Goal: Task Accomplishment & Management: Manage account settings

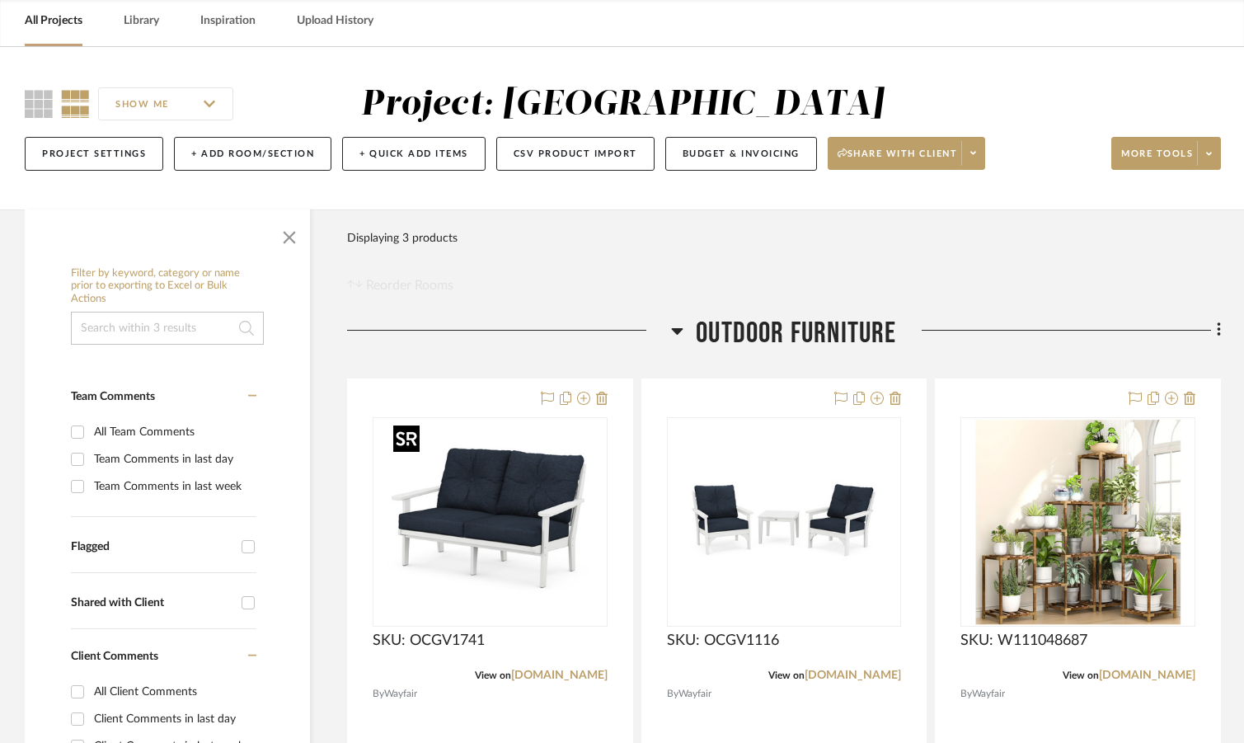
scroll to position [412, 0]
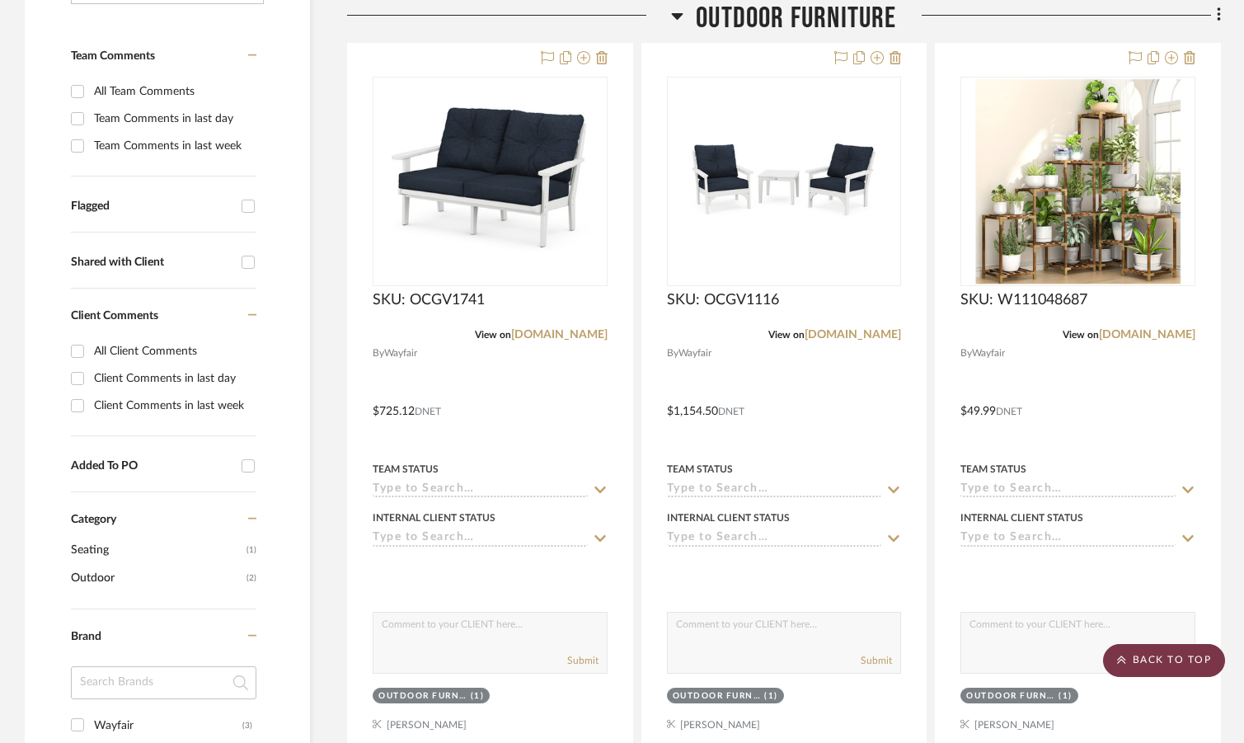
click at [1197, 663] on scroll-to-top-button "BACK TO TOP" at bounding box center [1164, 660] width 122 height 33
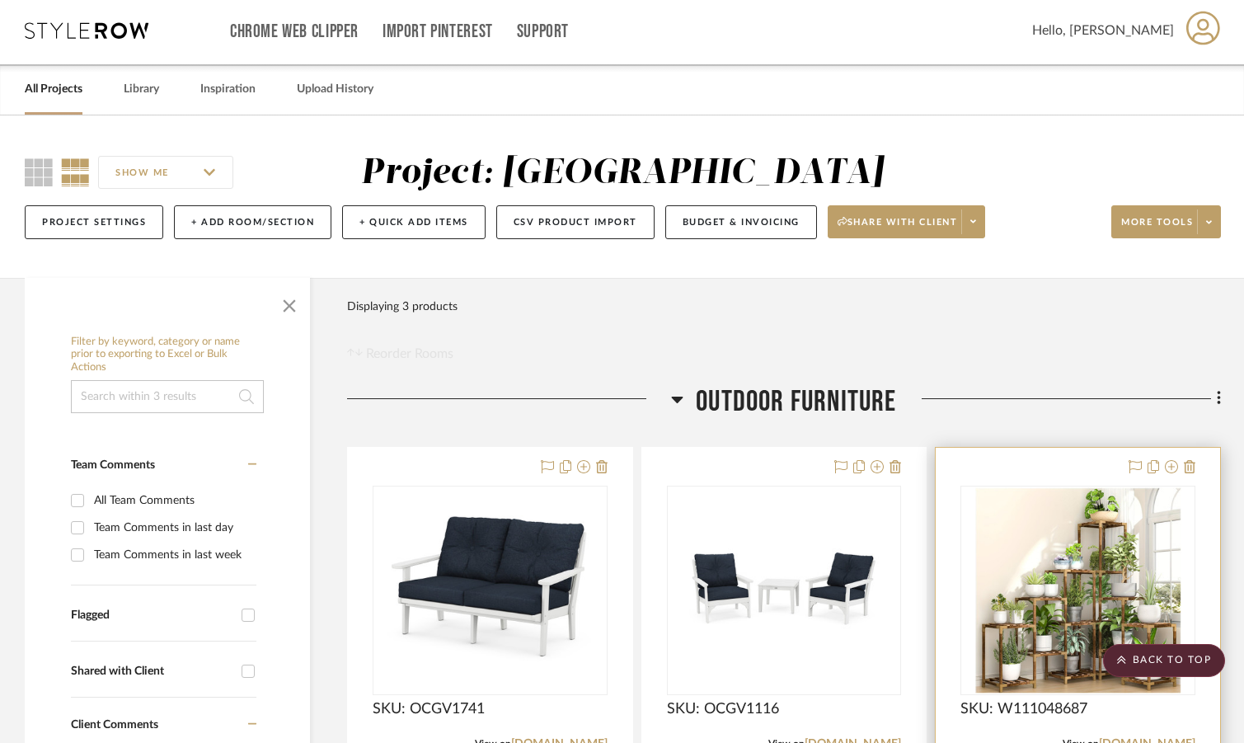
scroll to position [0, 0]
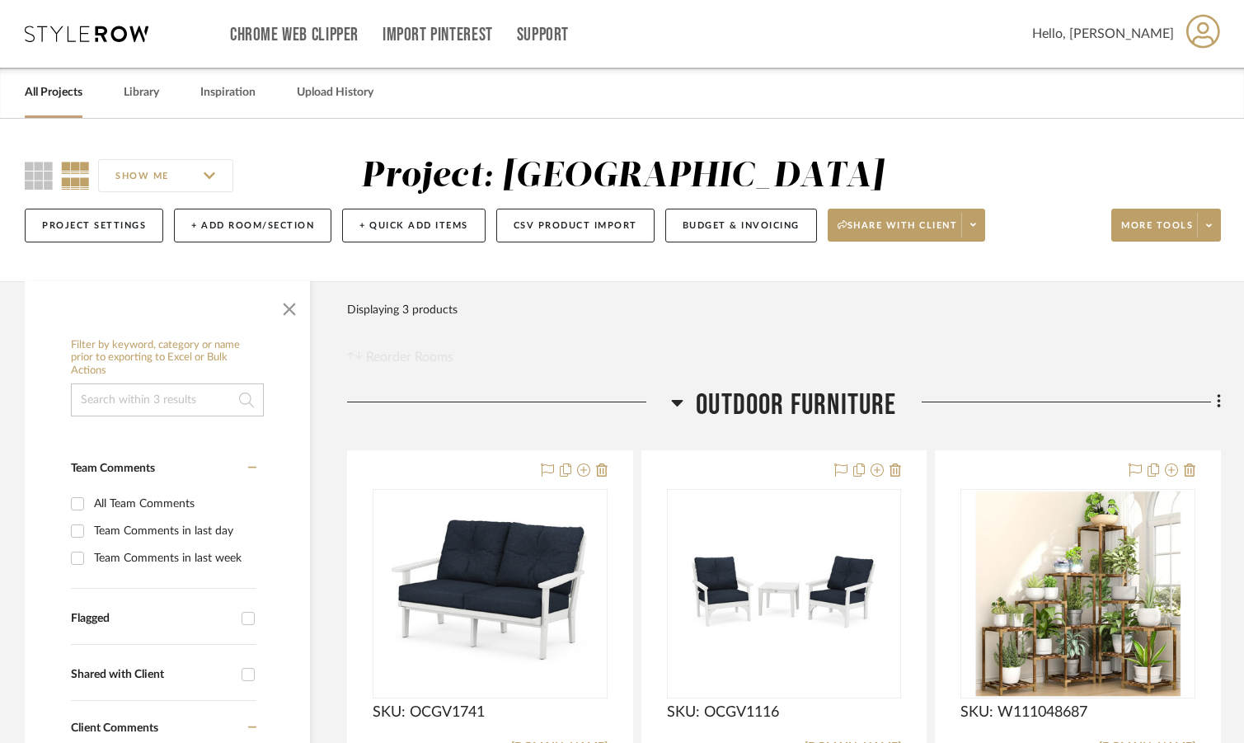
click at [64, 89] on link "All Projects" at bounding box center [54, 93] width 58 height 22
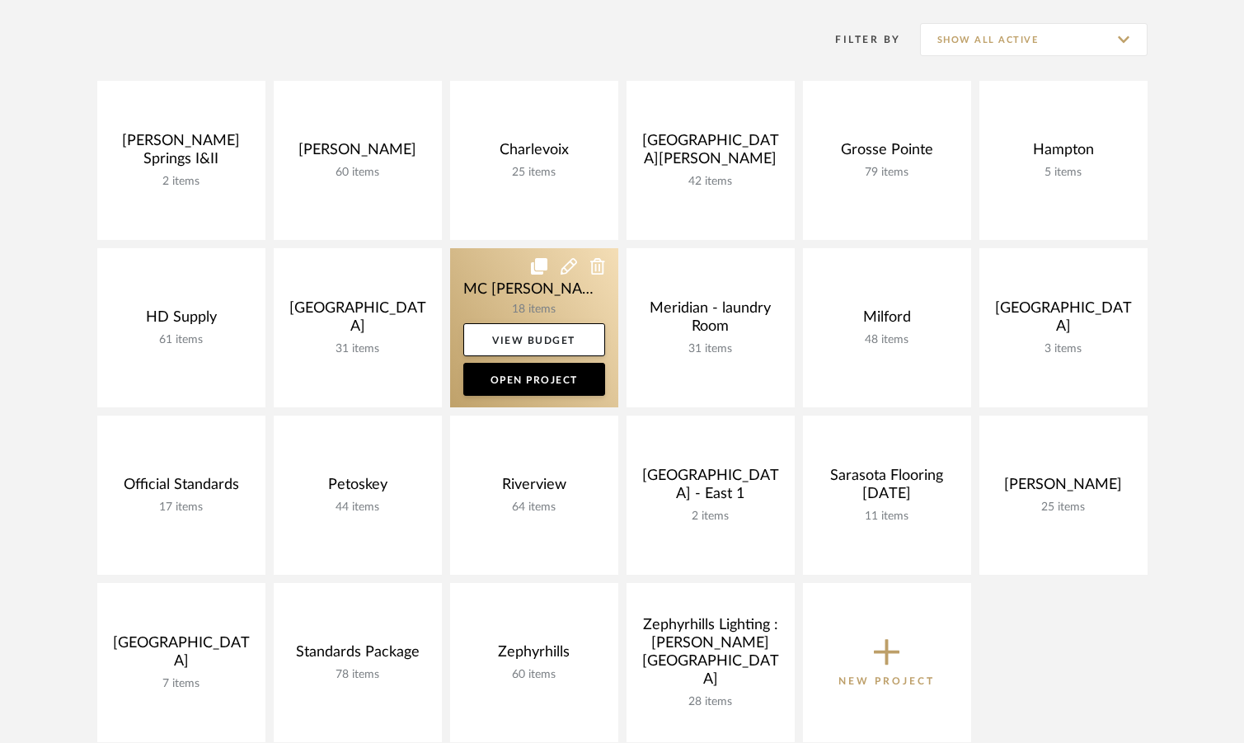
scroll to position [330, 0]
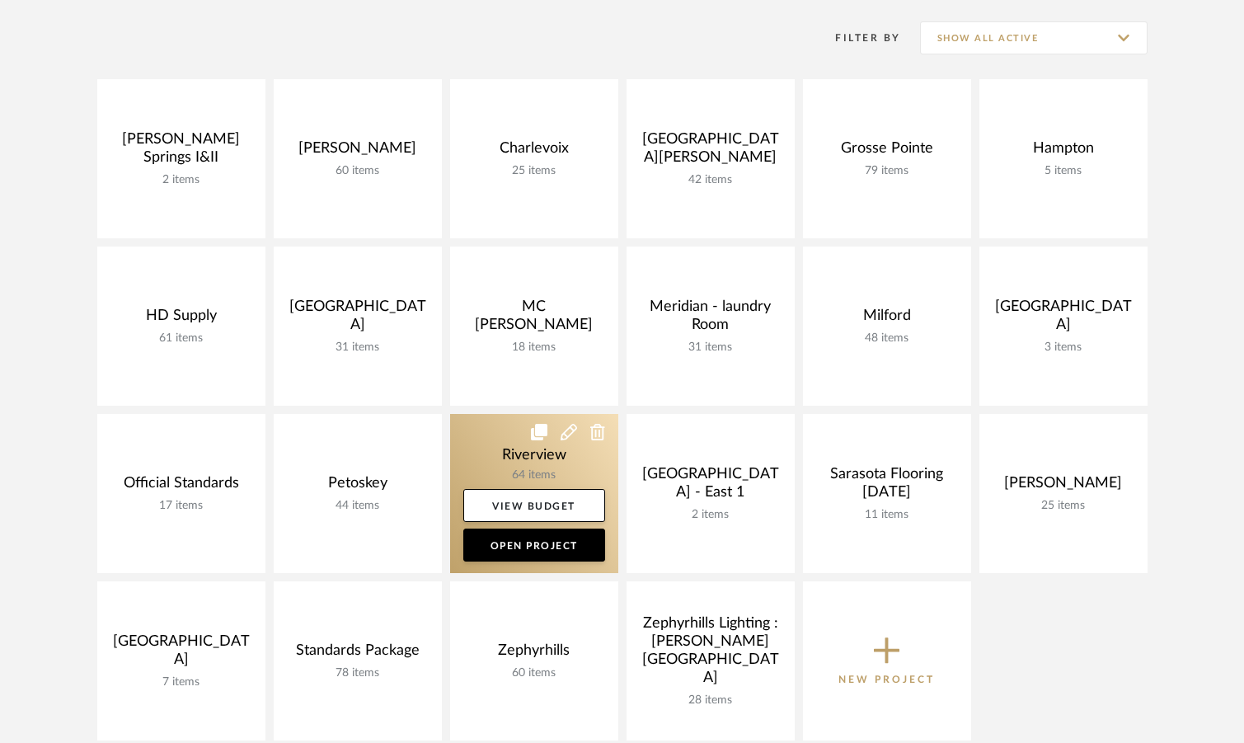
click at [490, 433] on link at bounding box center [534, 493] width 168 height 159
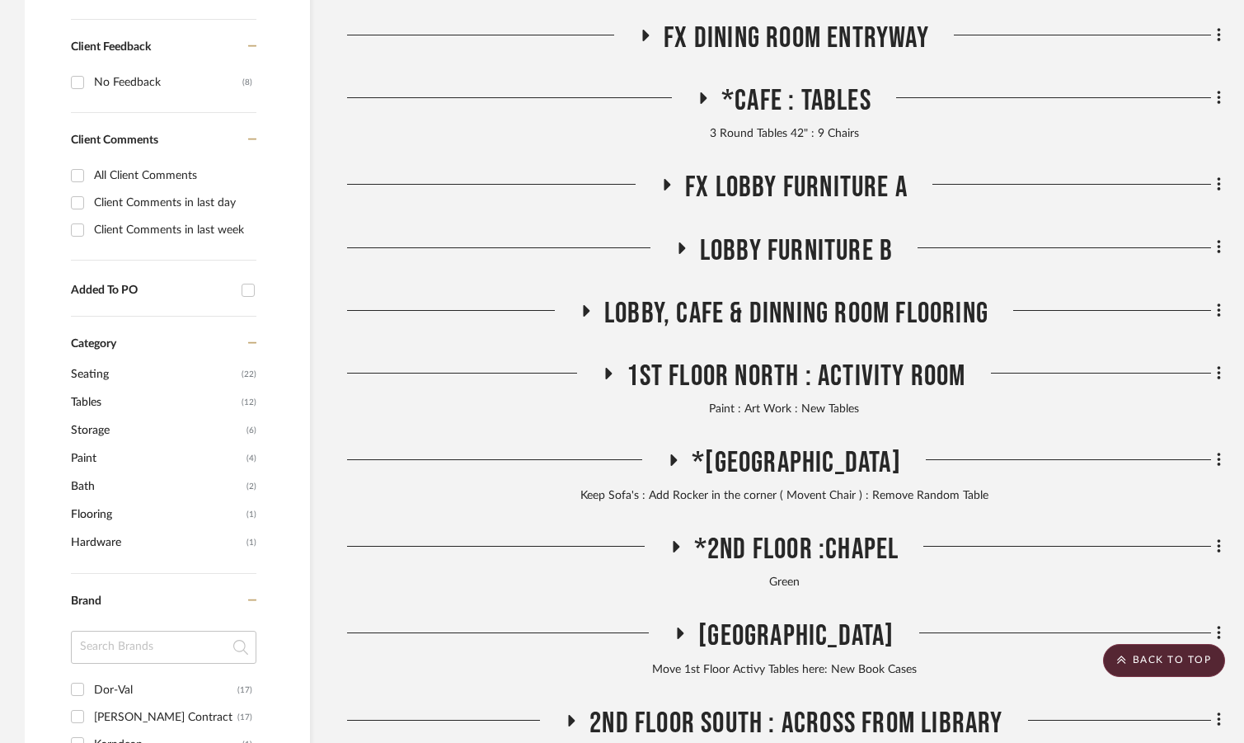
scroll to position [824, 0]
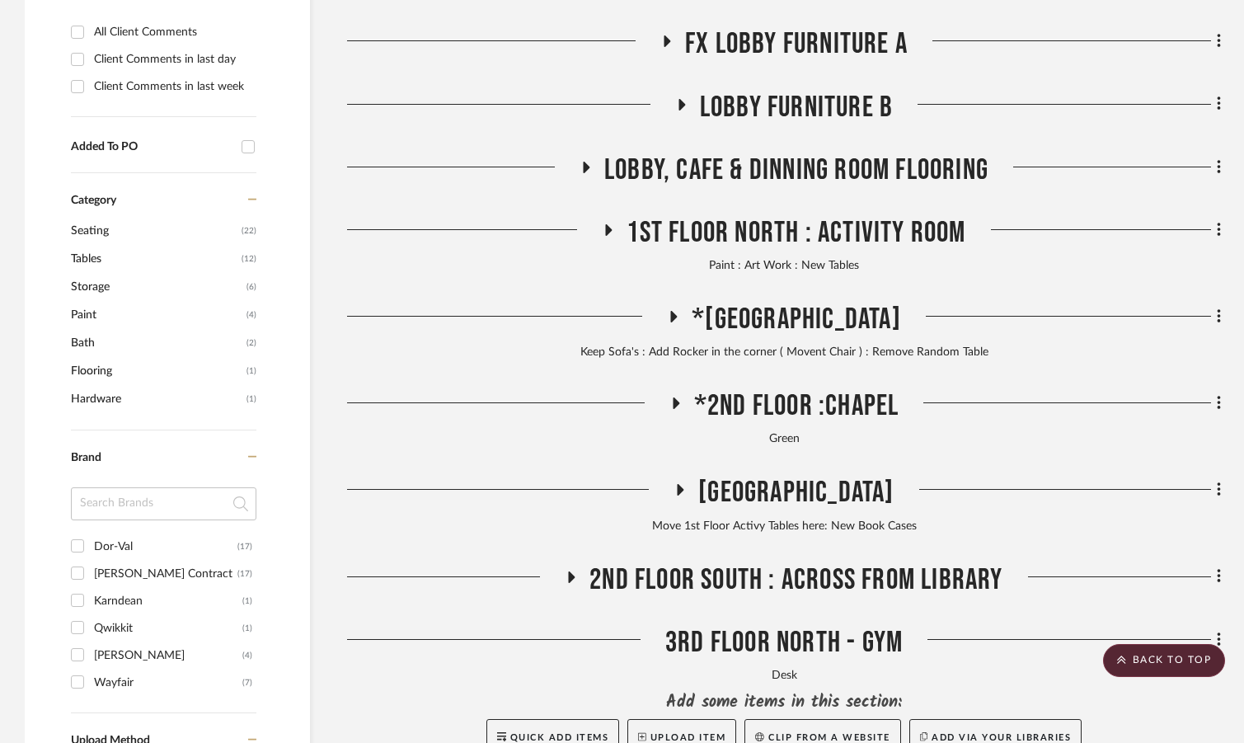
click at [672, 408] on icon at bounding box center [675, 403] width 7 height 12
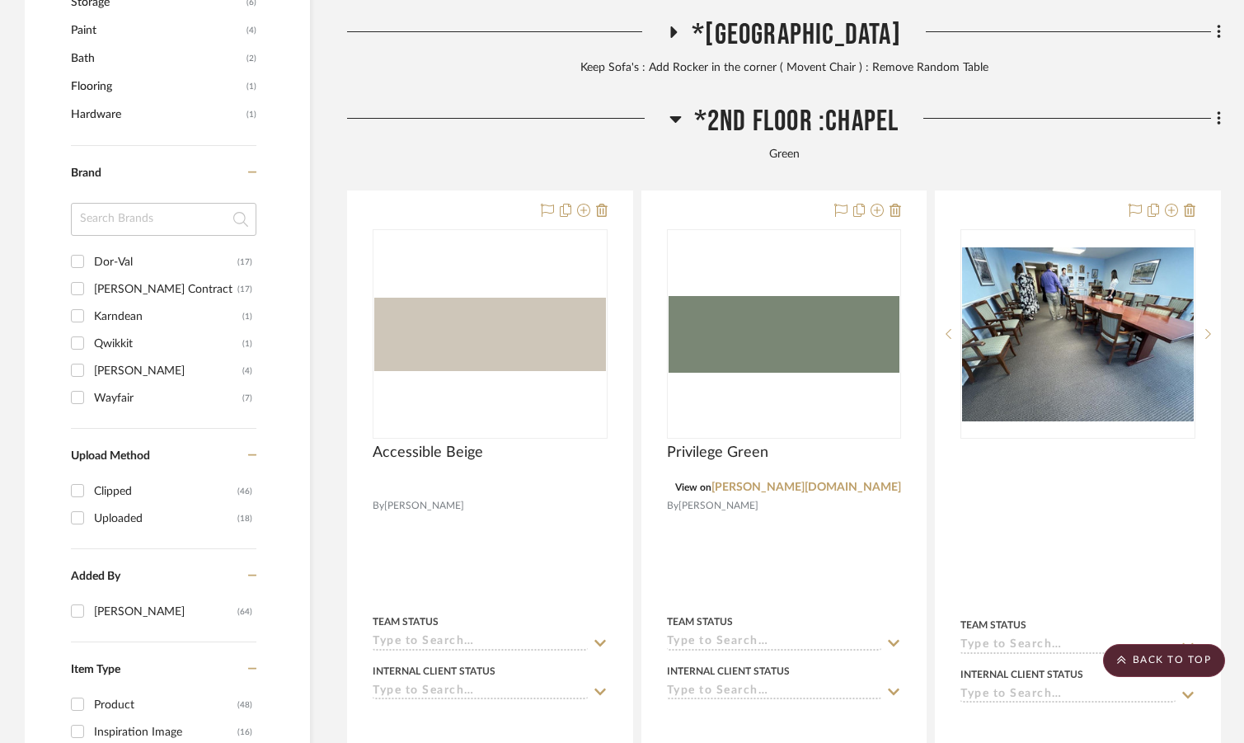
scroll to position [1071, 0]
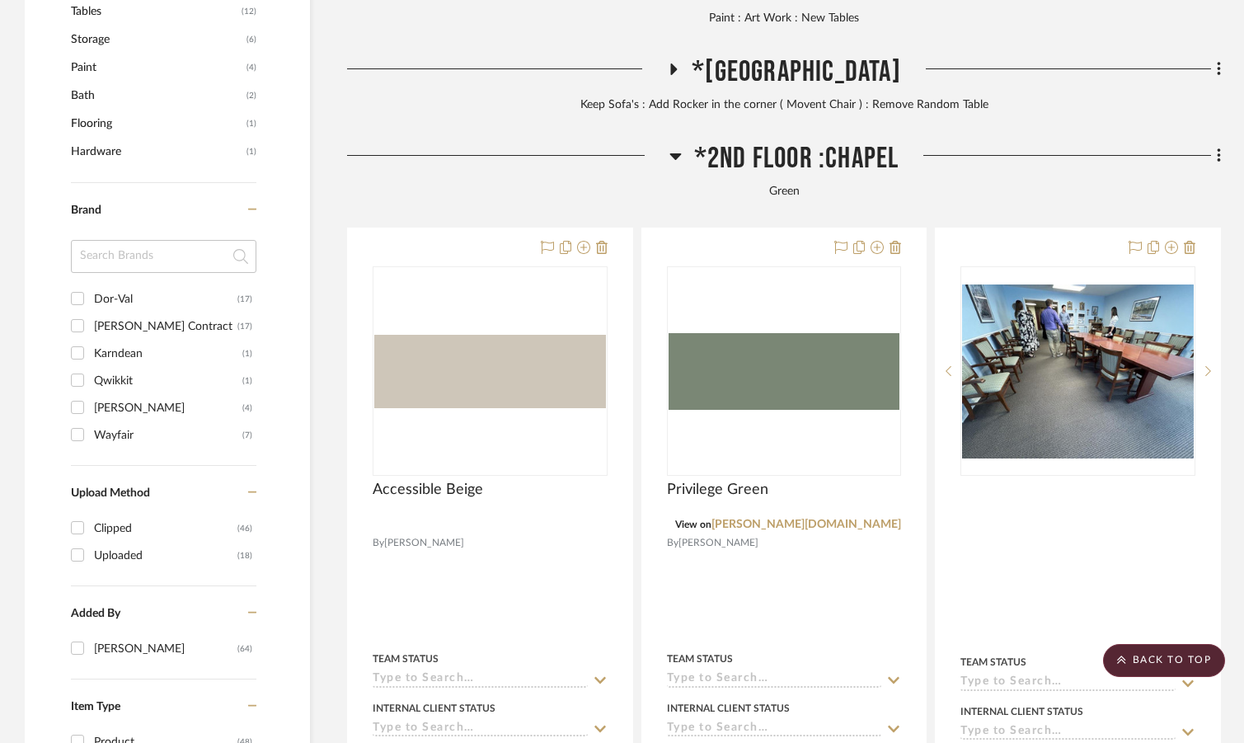
click at [674, 146] on icon at bounding box center [675, 156] width 12 height 20
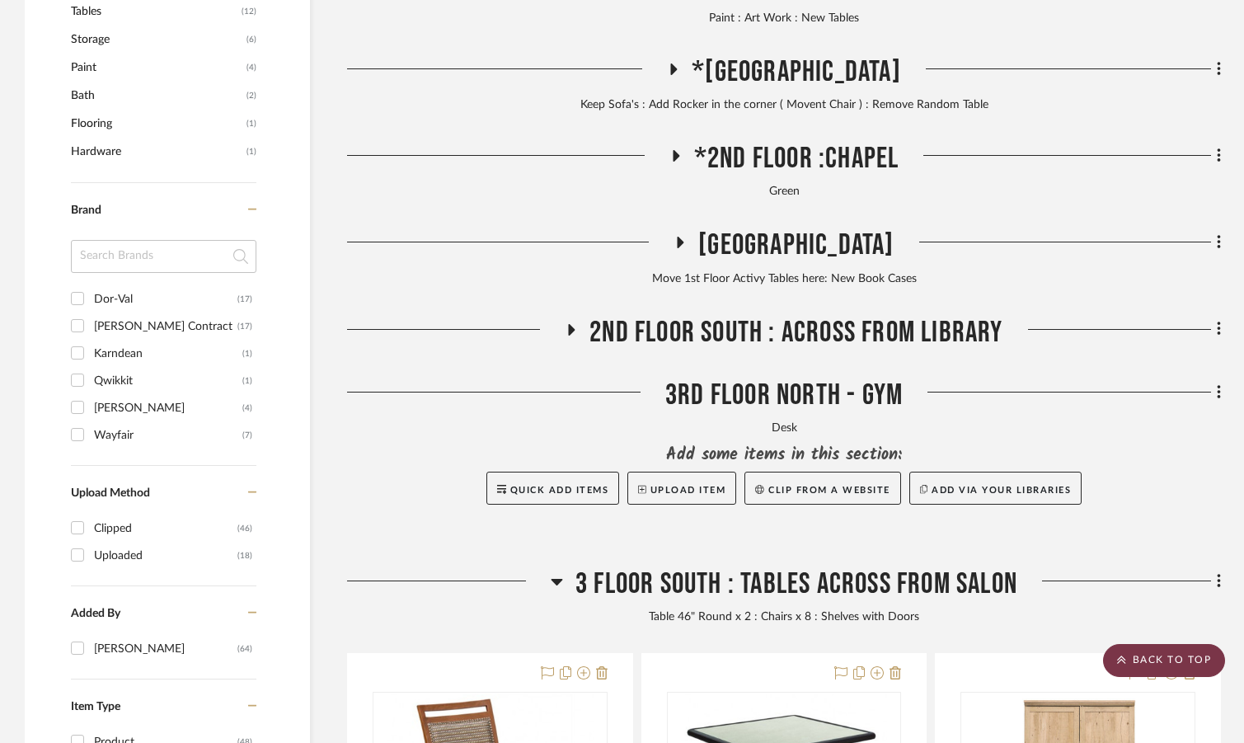
click at [1131, 649] on scroll-to-top-button "BACK TO TOP" at bounding box center [1164, 660] width 122 height 33
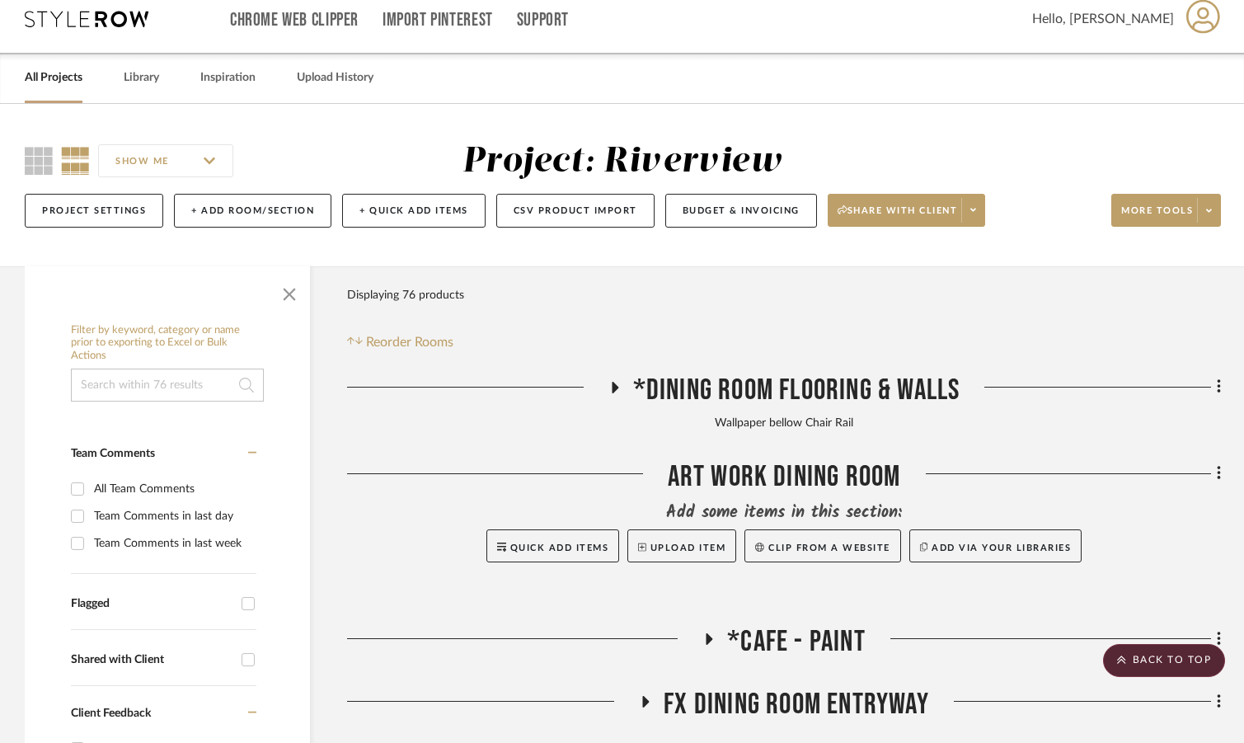
scroll to position [0, 0]
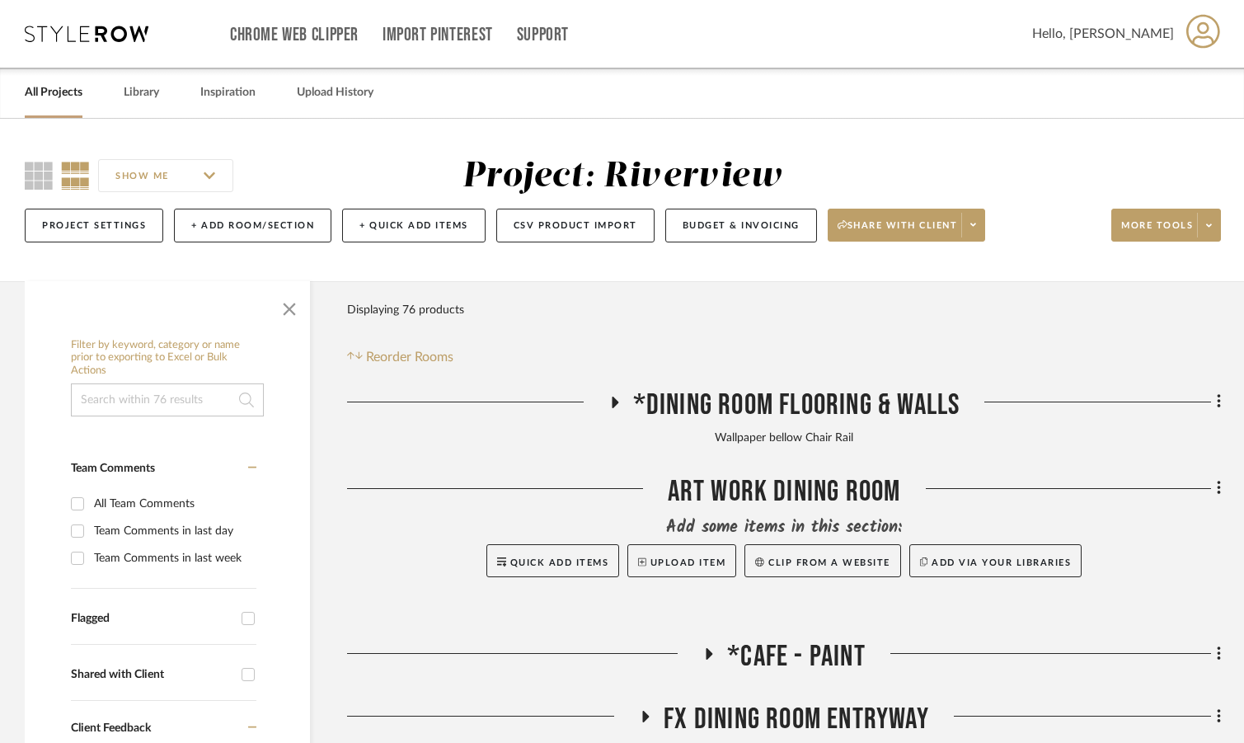
click at [74, 31] on icon at bounding box center [87, 34] width 124 height 16
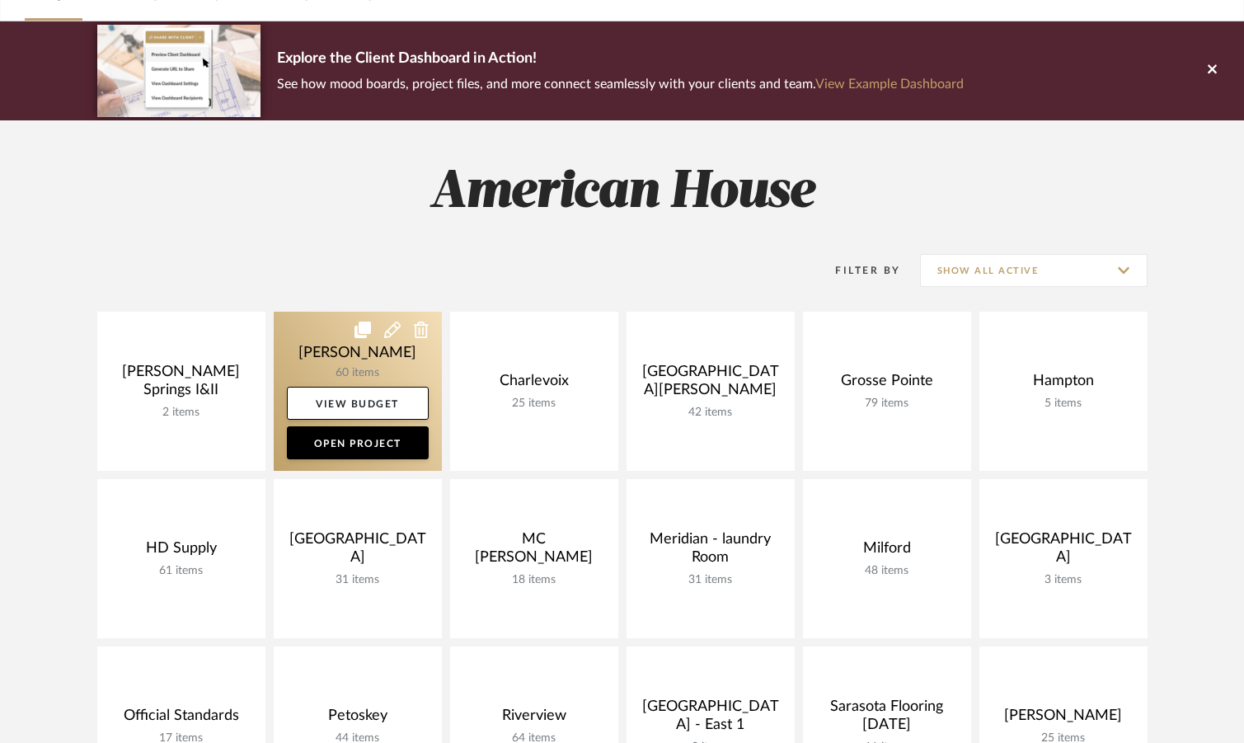
scroll to position [247, 0]
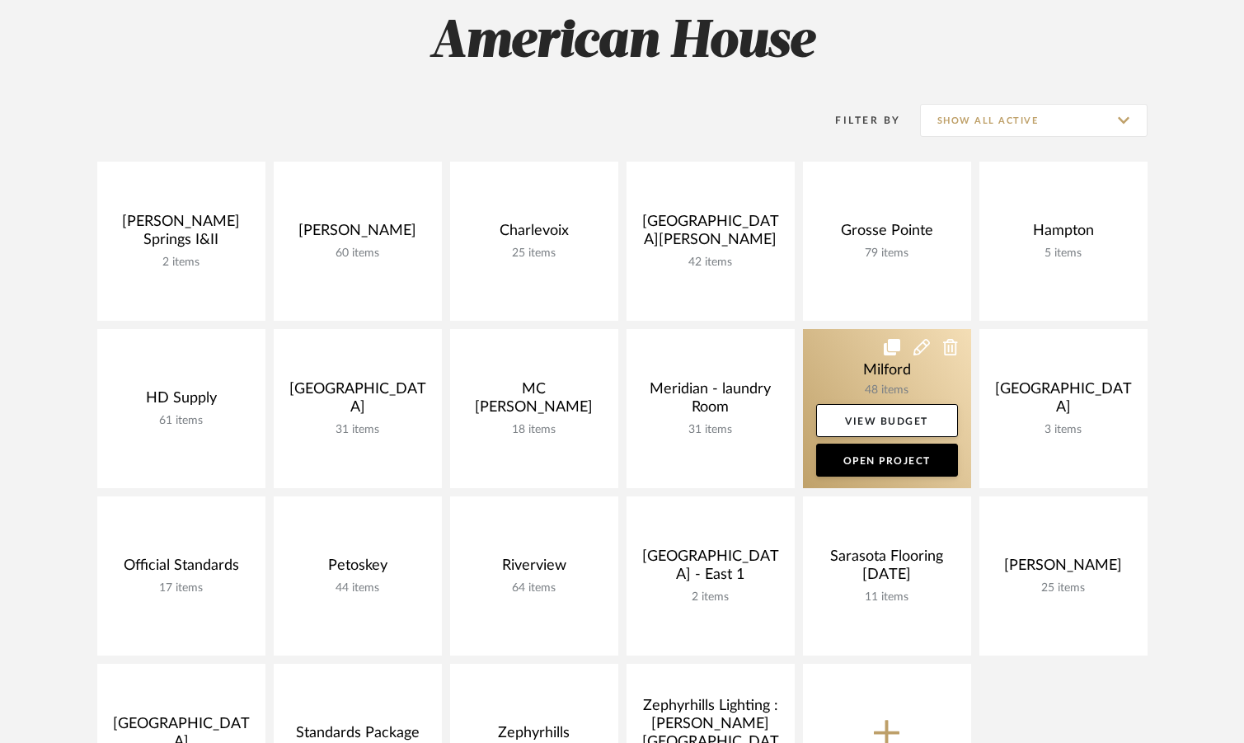
click at [845, 345] on link at bounding box center [887, 408] width 168 height 159
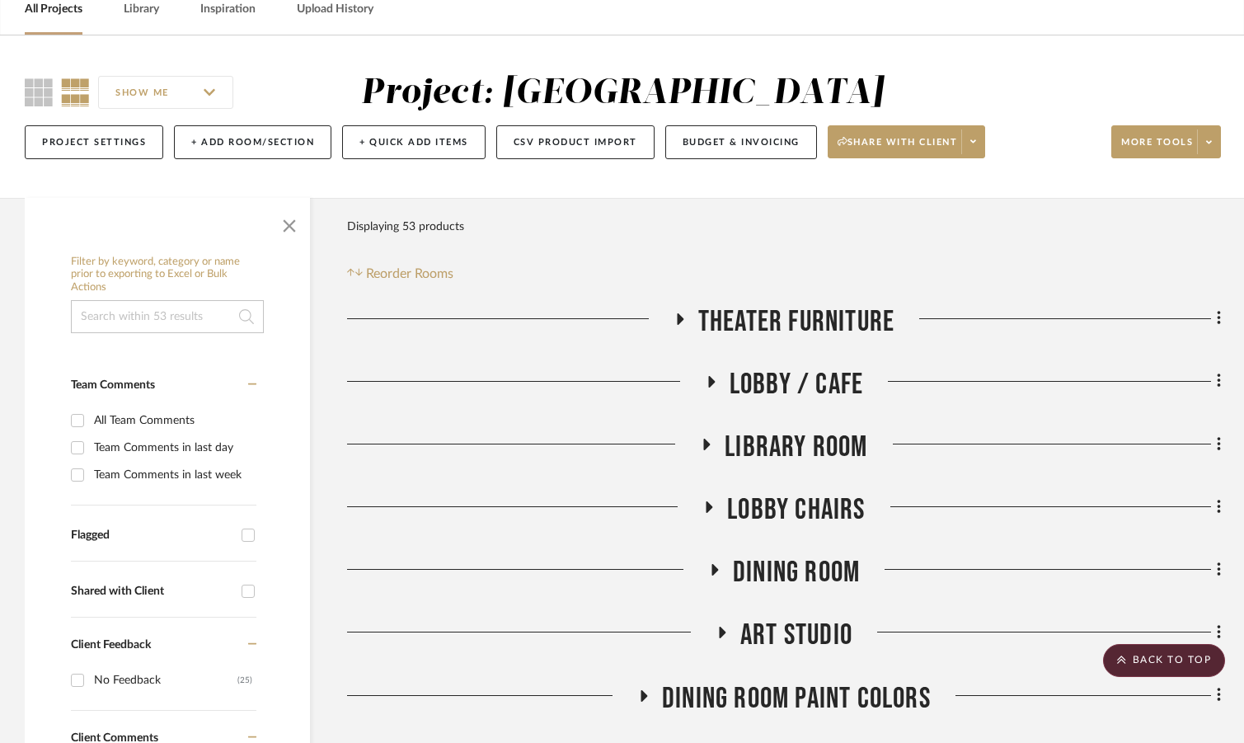
scroll to position [82, 0]
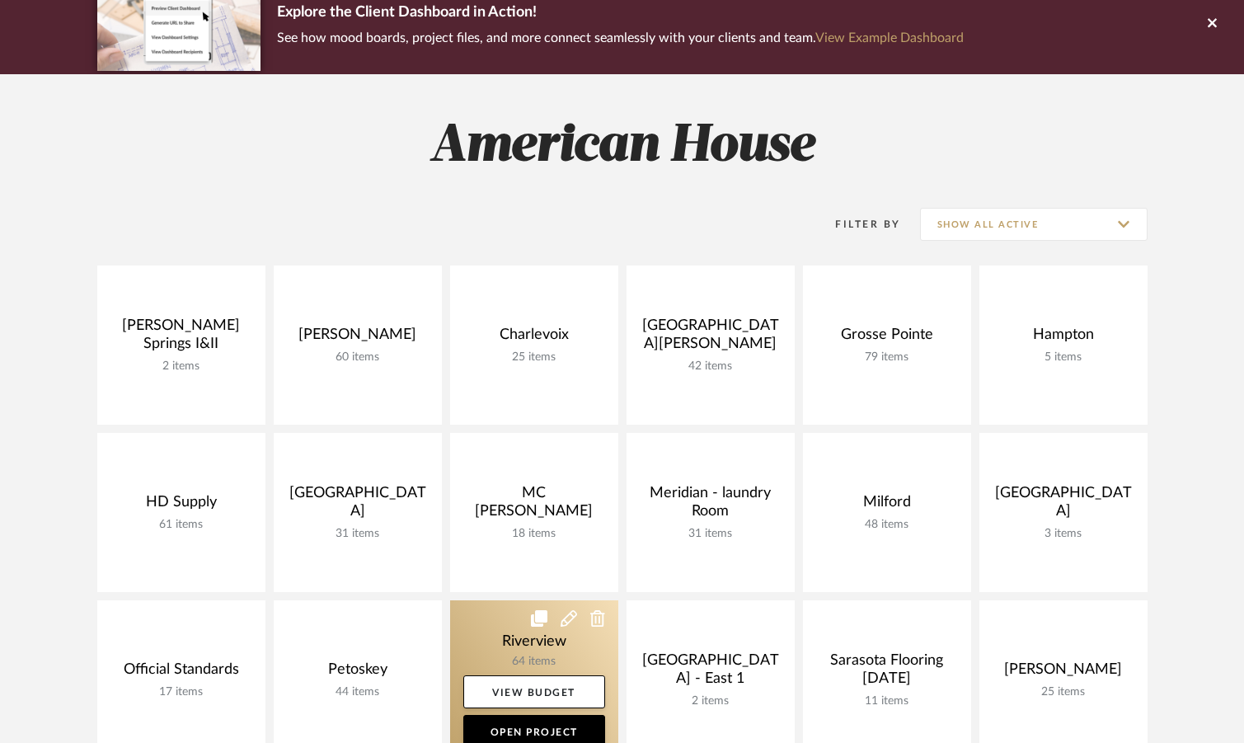
scroll to position [346, 0]
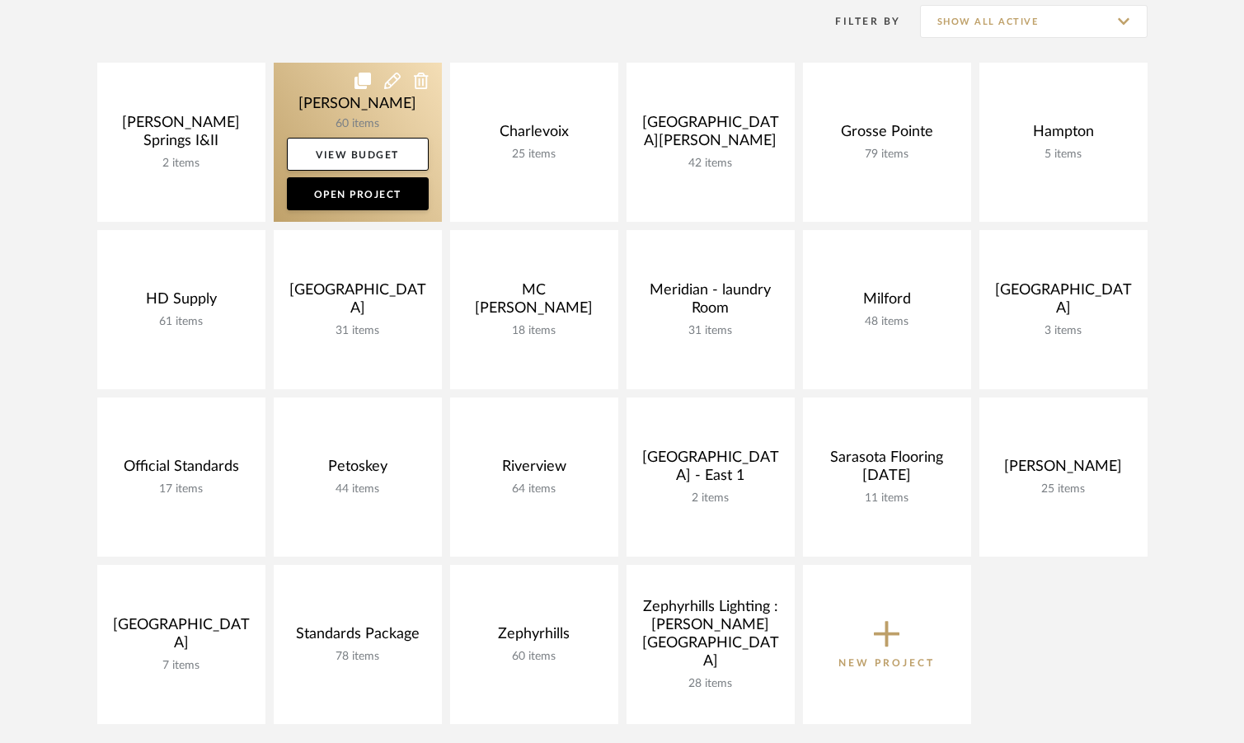
click at [327, 81] on link at bounding box center [358, 142] width 168 height 159
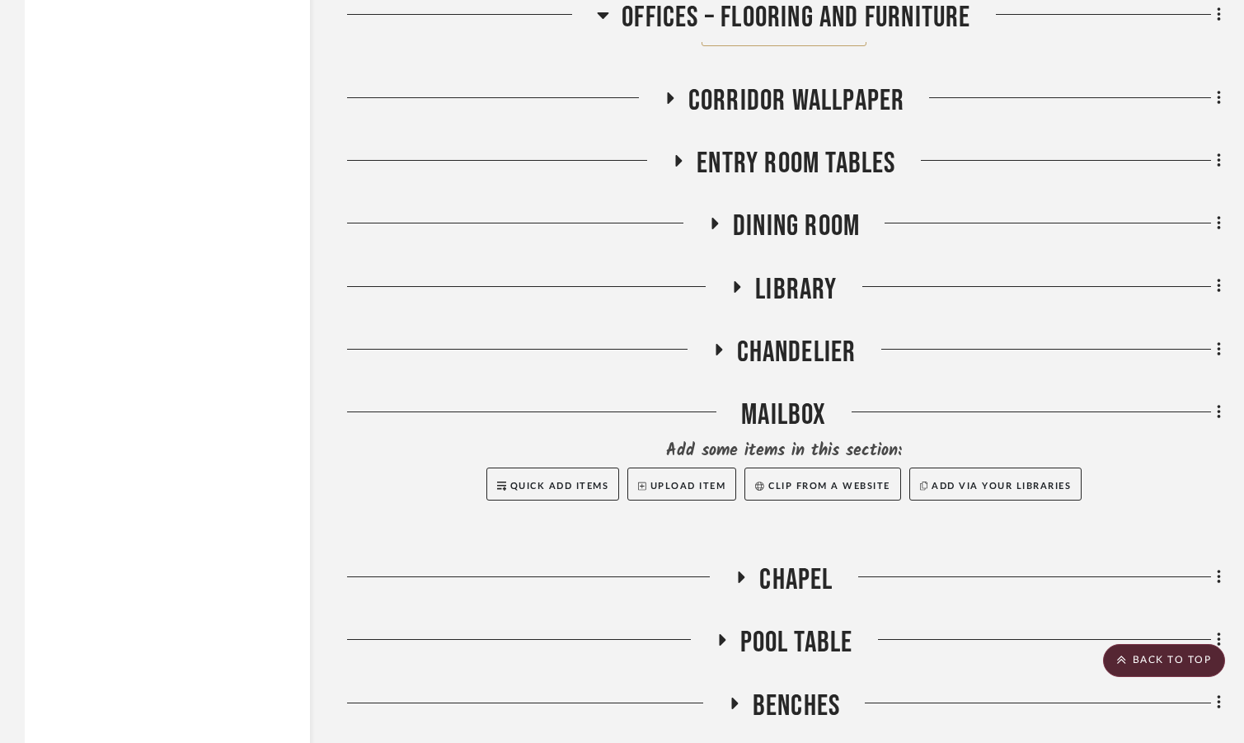
scroll to position [3214, 0]
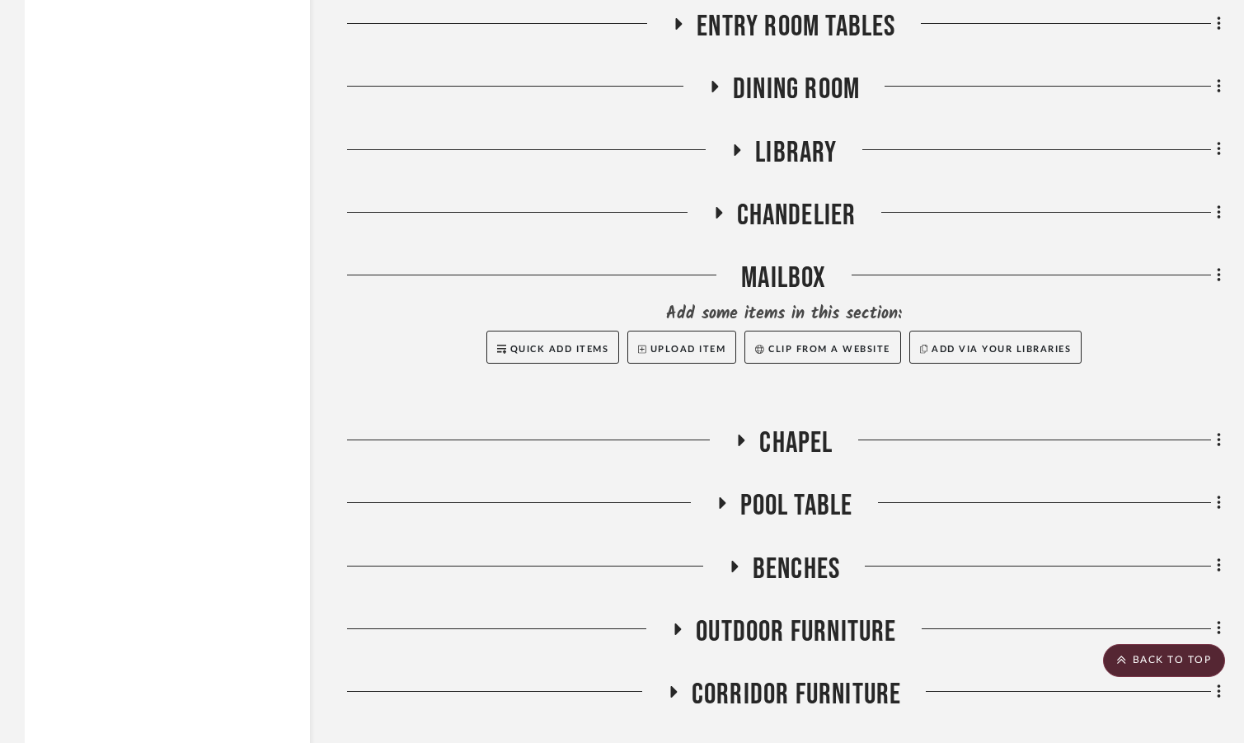
click at [729, 437] on div at bounding box center [540, 446] width 387 height 42
click at [742, 440] on icon at bounding box center [741, 440] width 7 height 12
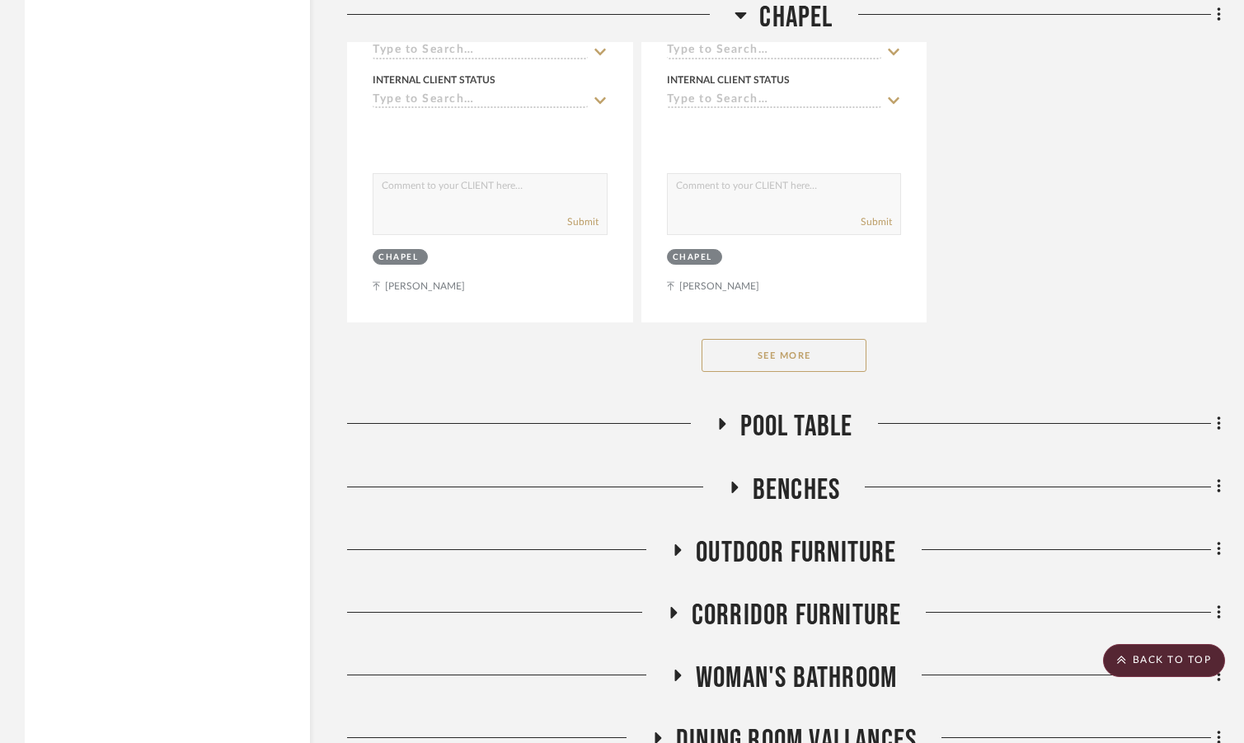
scroll to position [5604, 0]
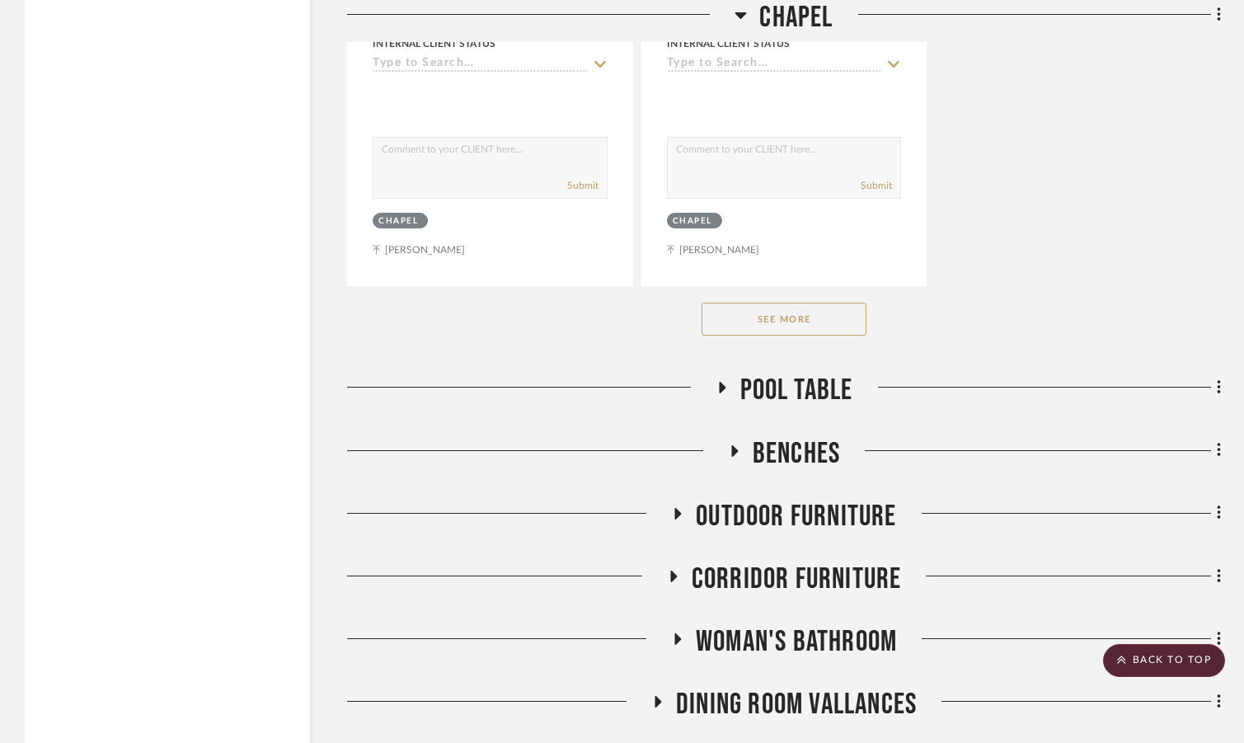
click at [719, 309] on button "See More" at bounding box center [783, 318] width 165 height 33
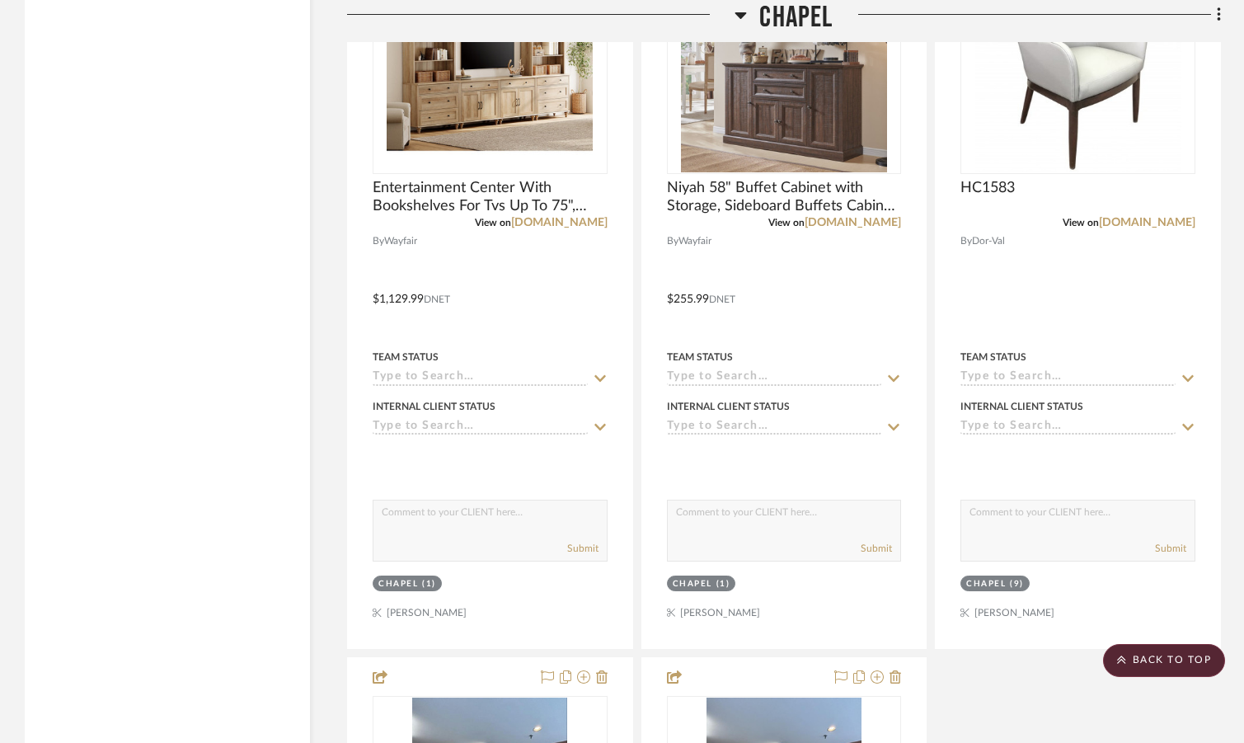
scroll to position [4450, 0]
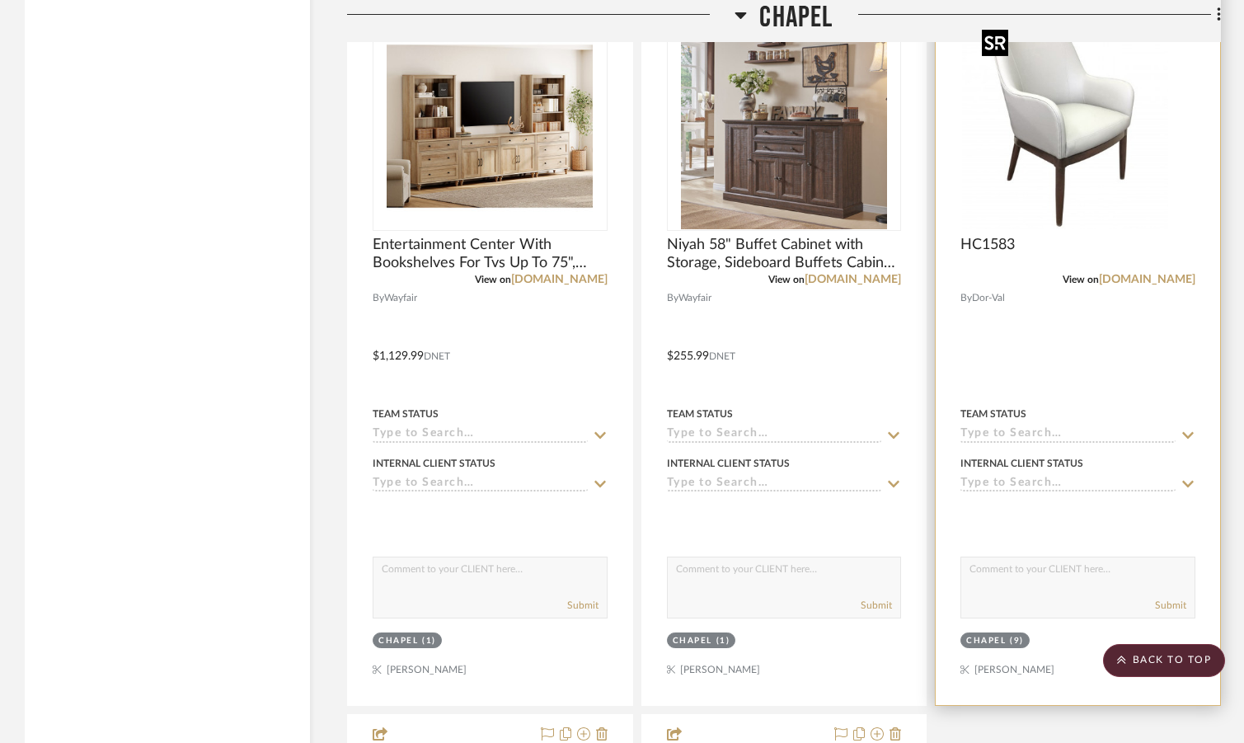
click at [0, 0] on img at bounding box center [0, 0] width 0 height 0
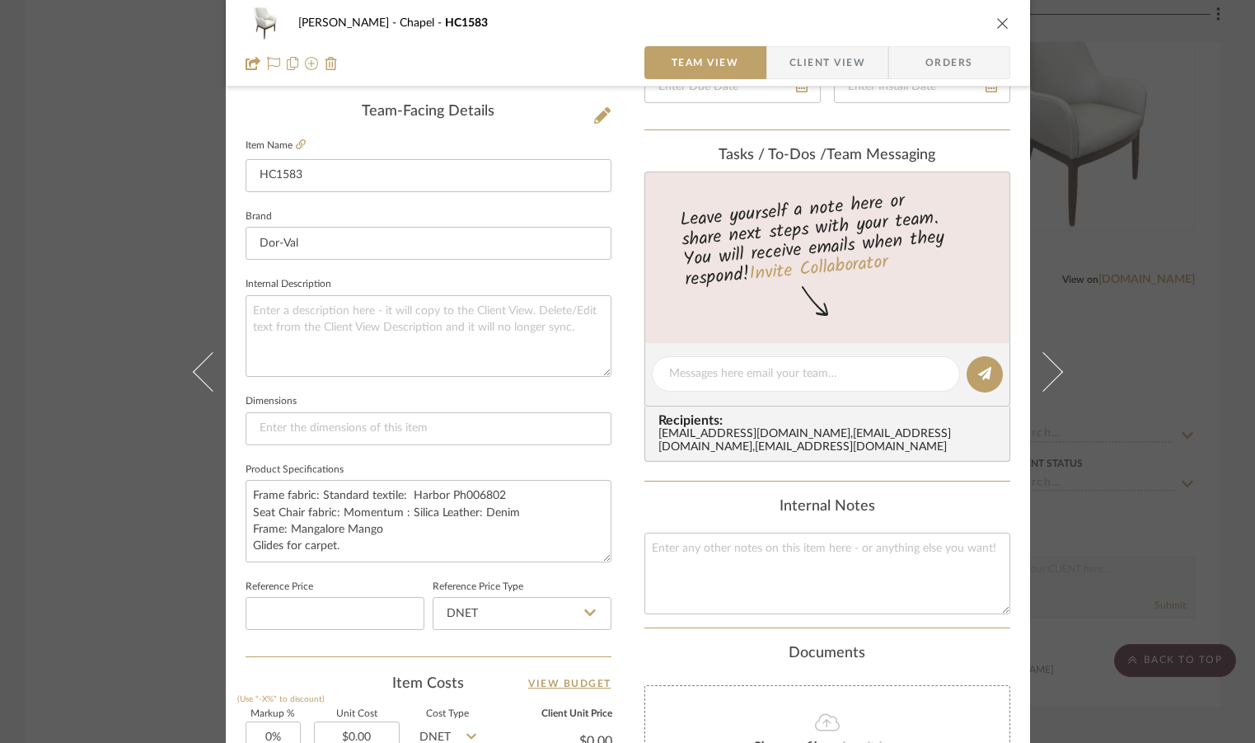
scroll to position [412, 0]
click at [706, 362] on div at bounding box center [806, 372] width 308 height 35
click at [691, 582] on textarea at bounding box center [827, 573] width 366 height 82
type textarea "Change fabric to [PERSON_NAME] : Briar: [GEOGRAPHIC_DATA]"
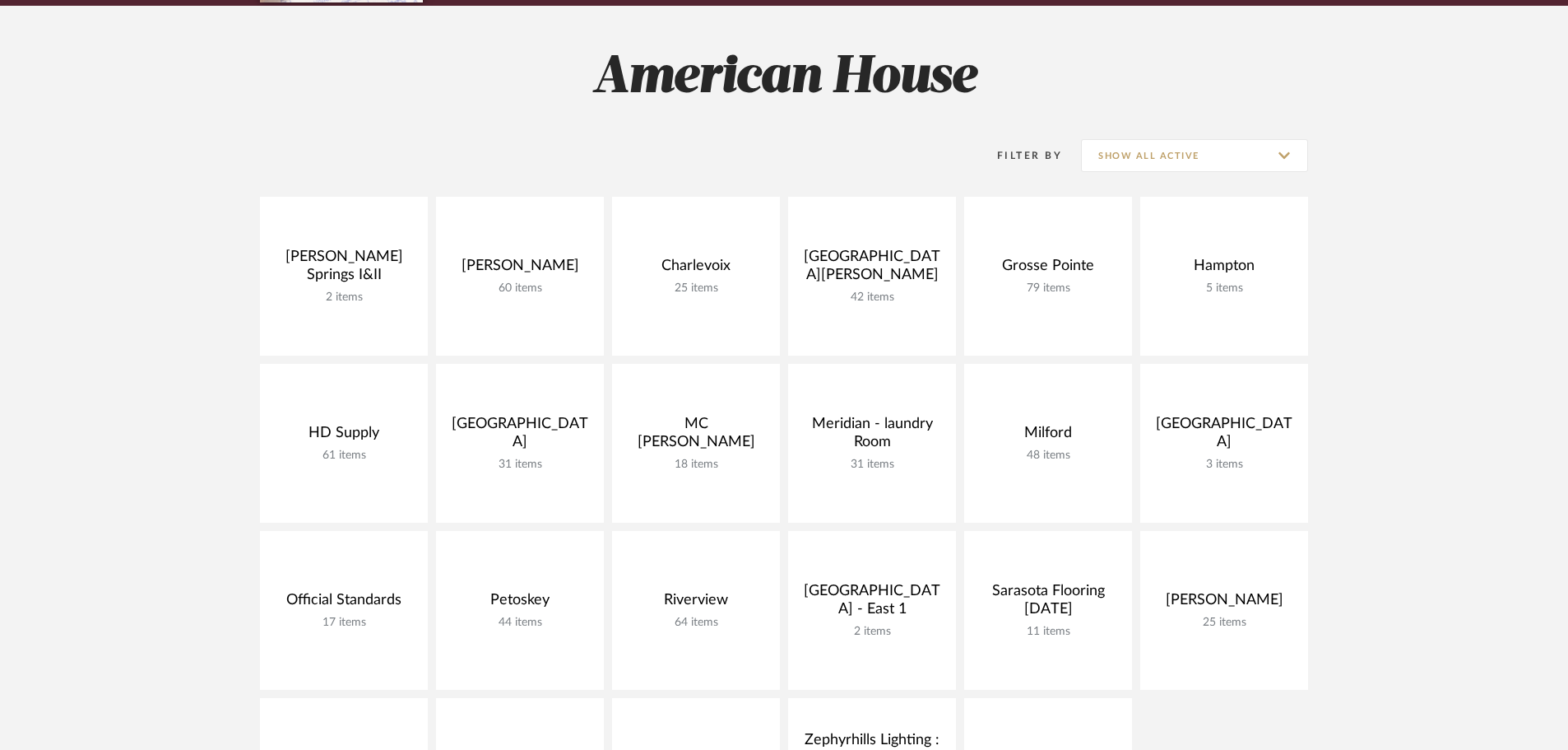
scroll to position [330, 0]
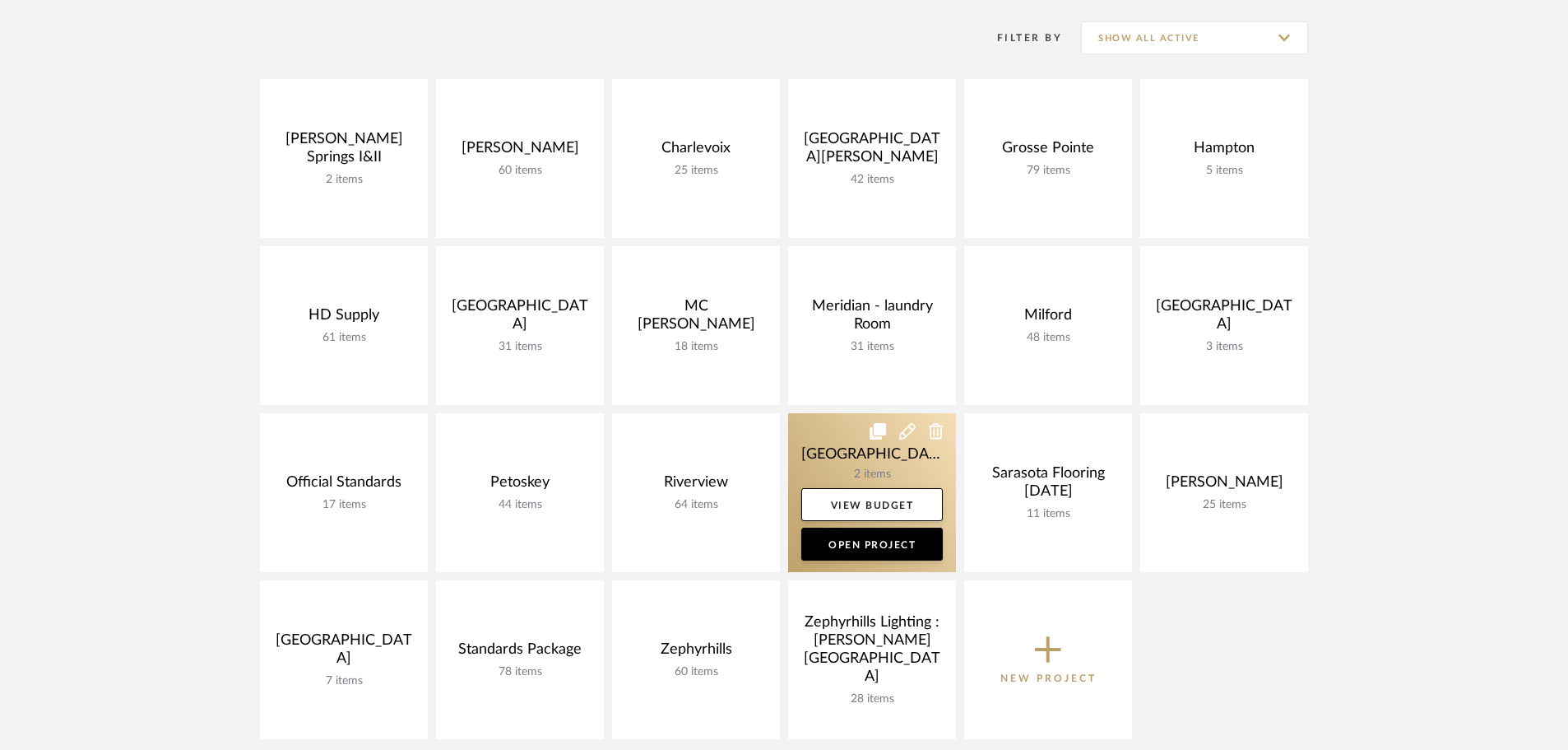
click at [853, 423] on link at bounding box center [871, 492] width 168 height 159
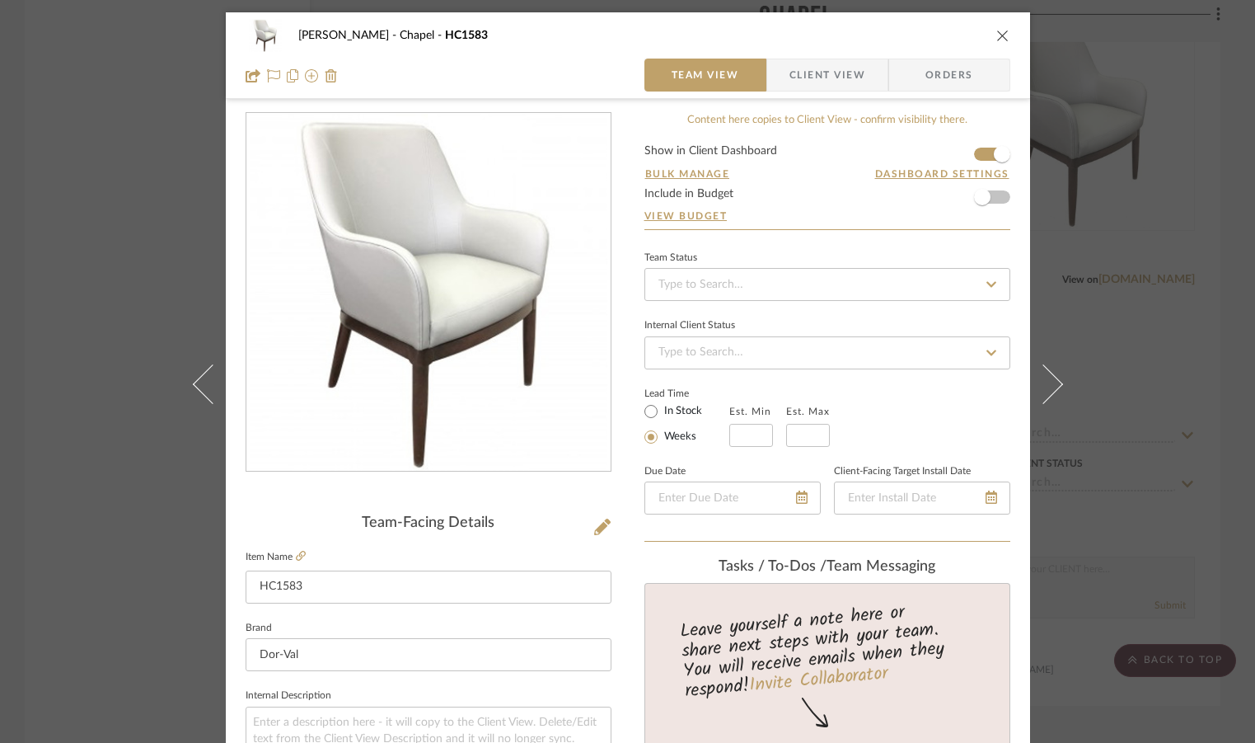
scroll to position [412, 0]
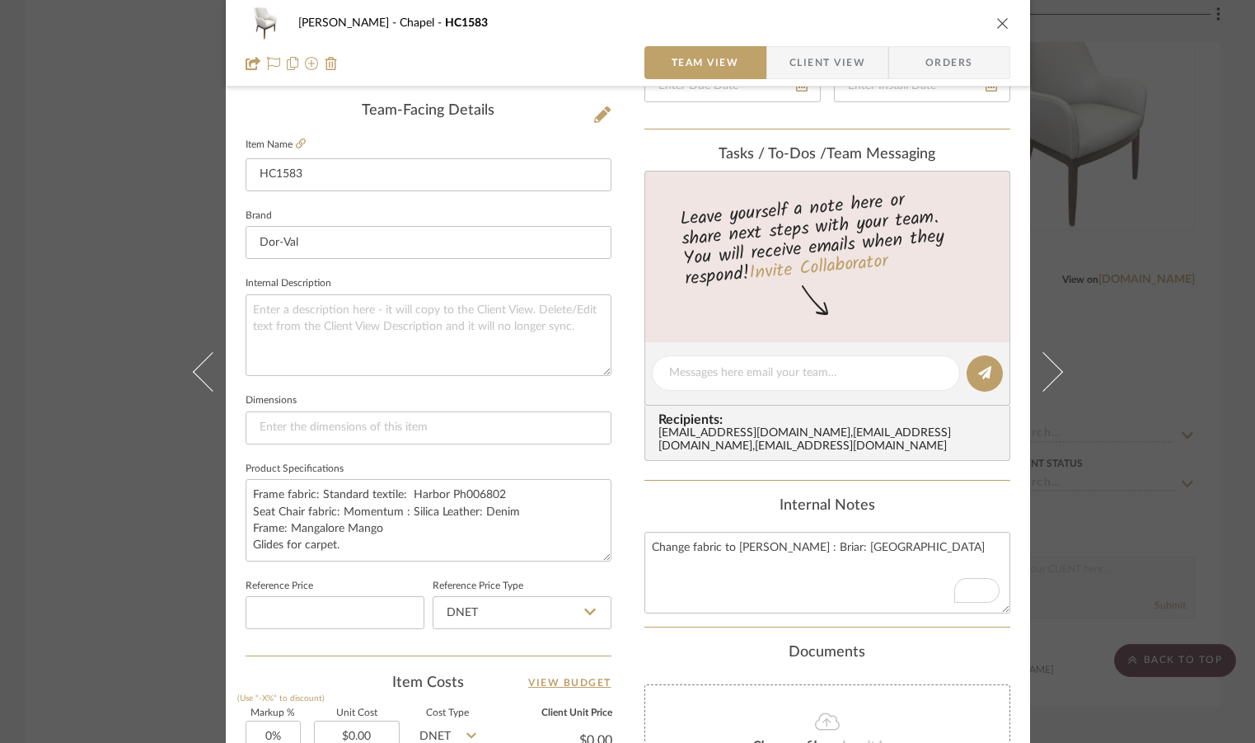
click at [1000, 26] on icon "close" at bounding box center [1002, 22] width 13 height 13
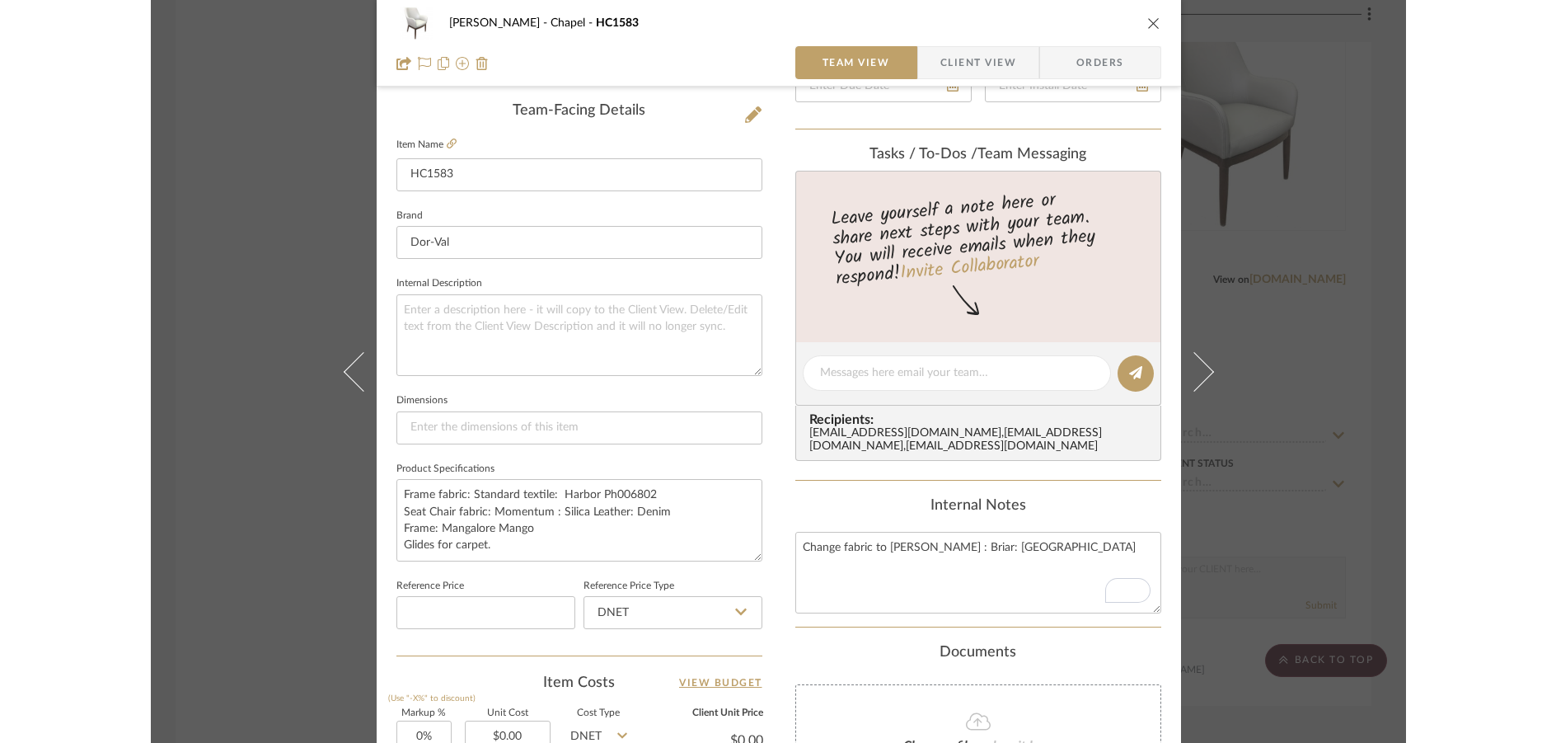
scroll to position [4450, 0]
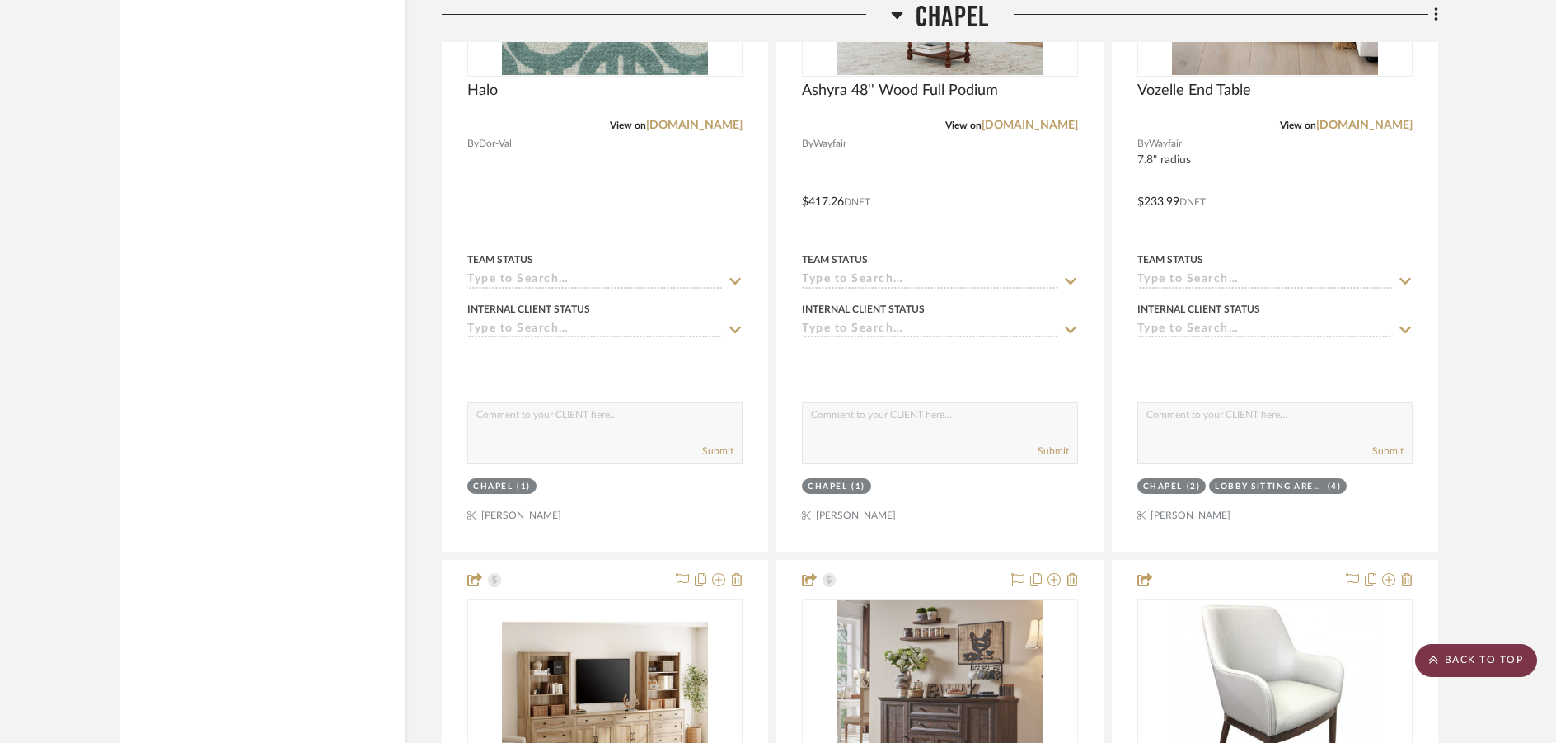
click at [1254, 651] on scroll-to-top-button "BACK TO TOP" at bounding box center [1476, 660] width 122 height 33
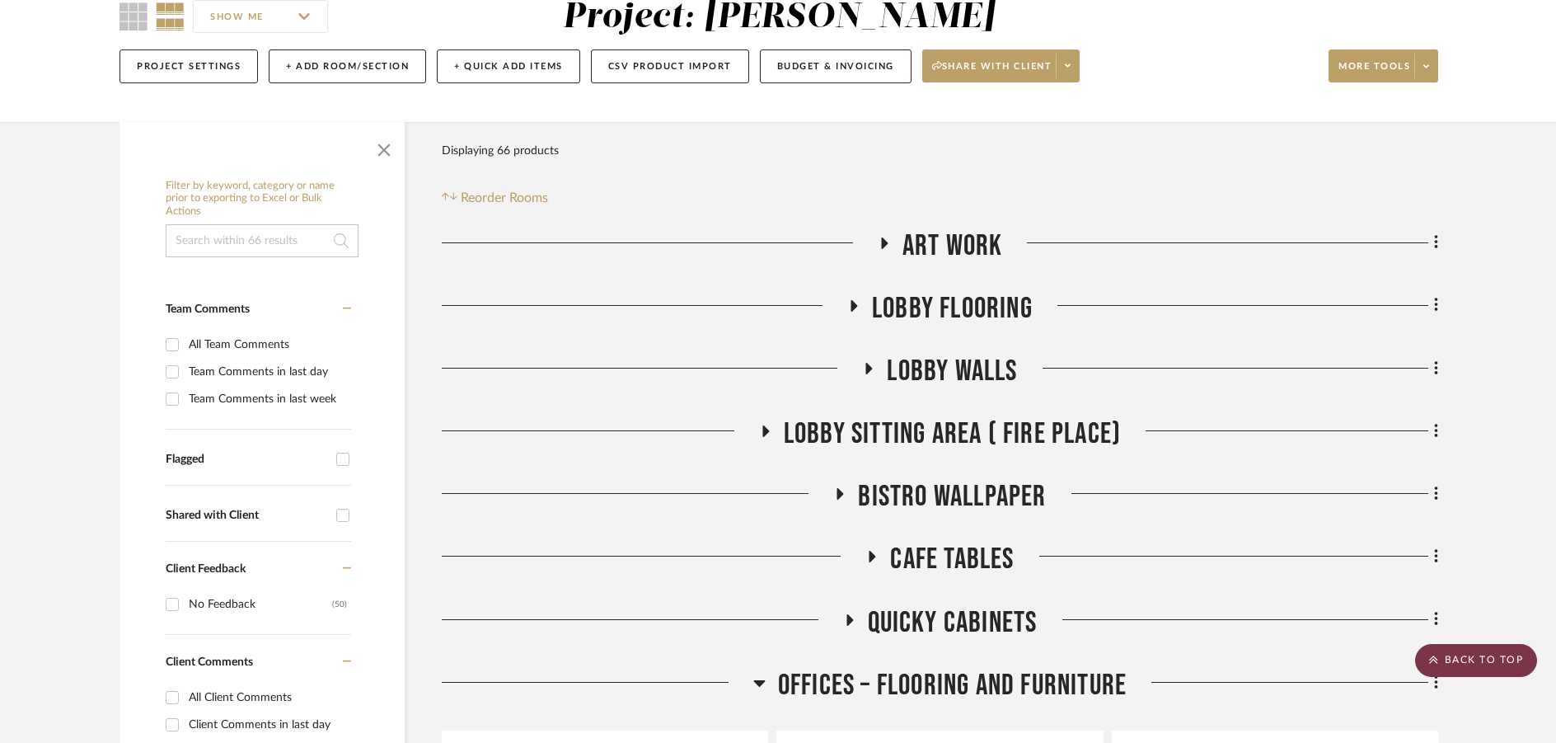
scroll to position [0, 0]
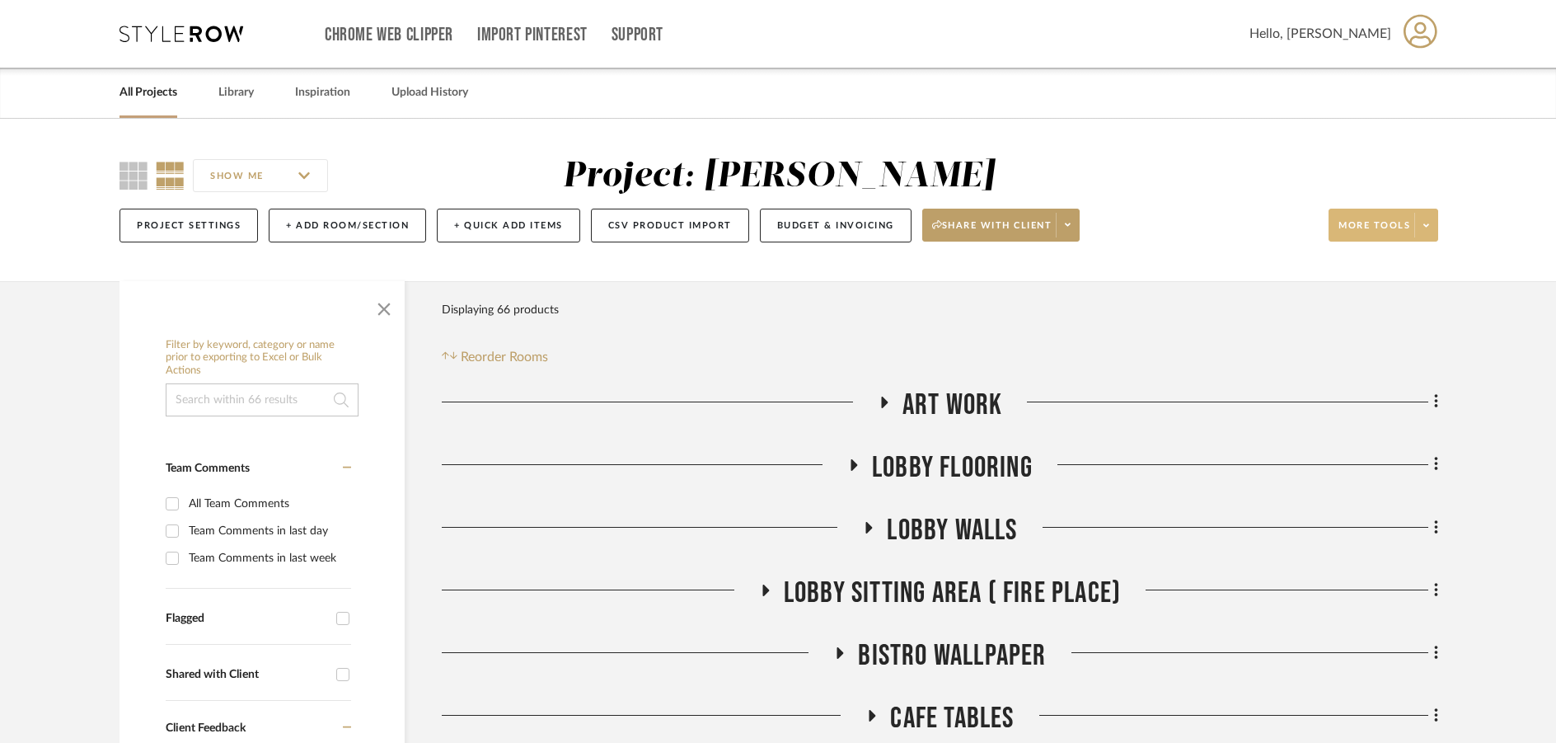
click at [1254, 216] on span at bounding box center [1425, 225] width 23 height 25
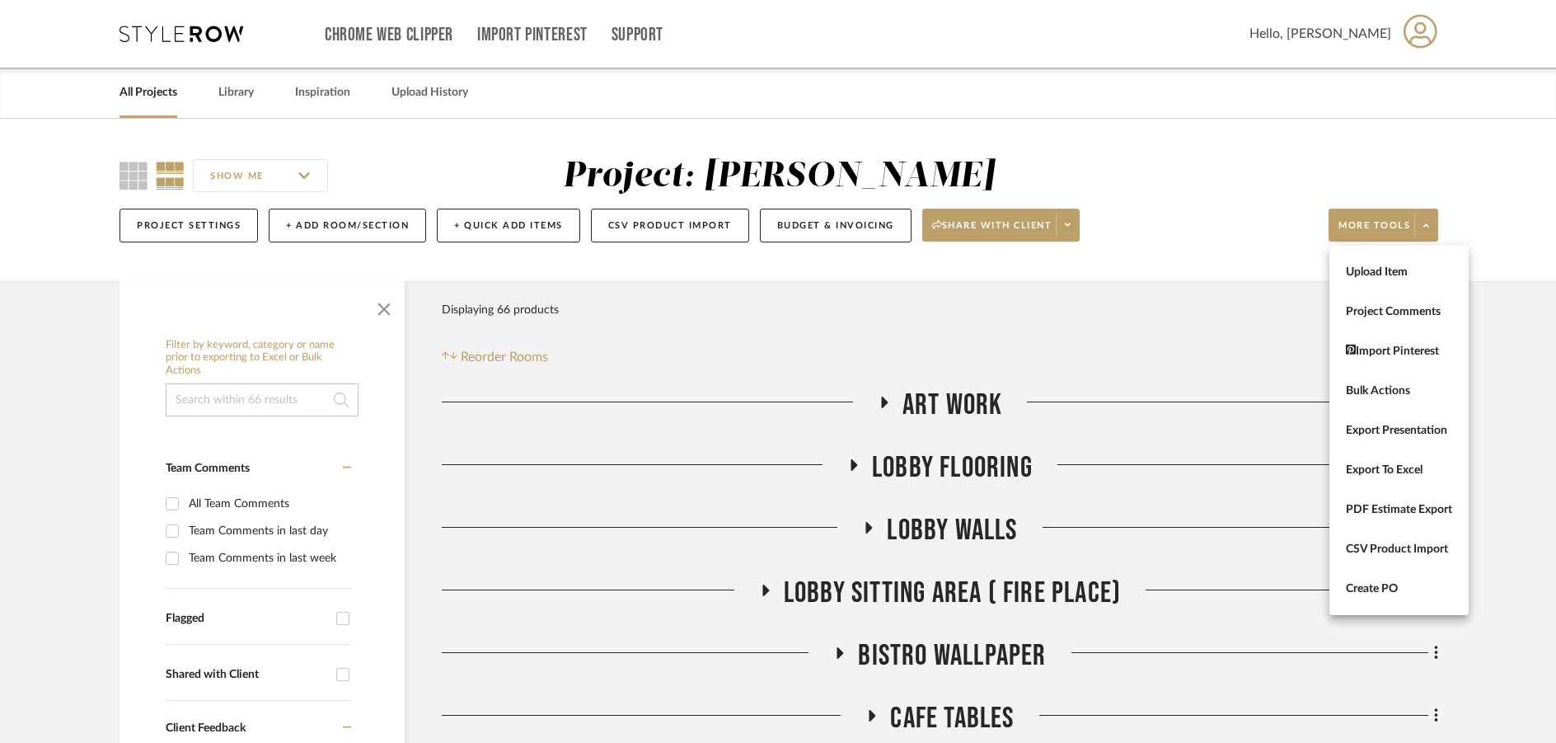
click at [215, 33] on div at bounding box center [778, 371] width 1556 height 743
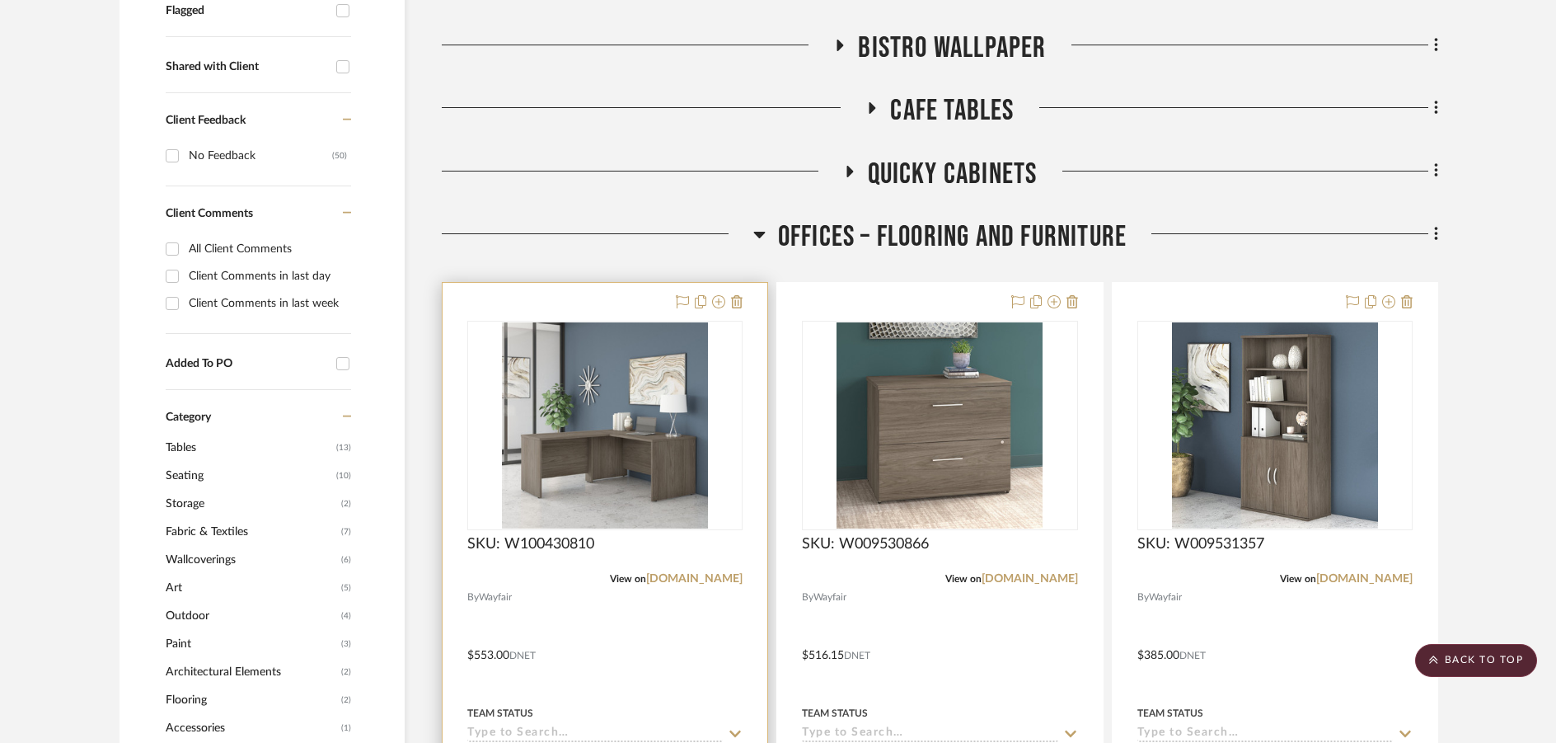
scroll to position [577, 0]
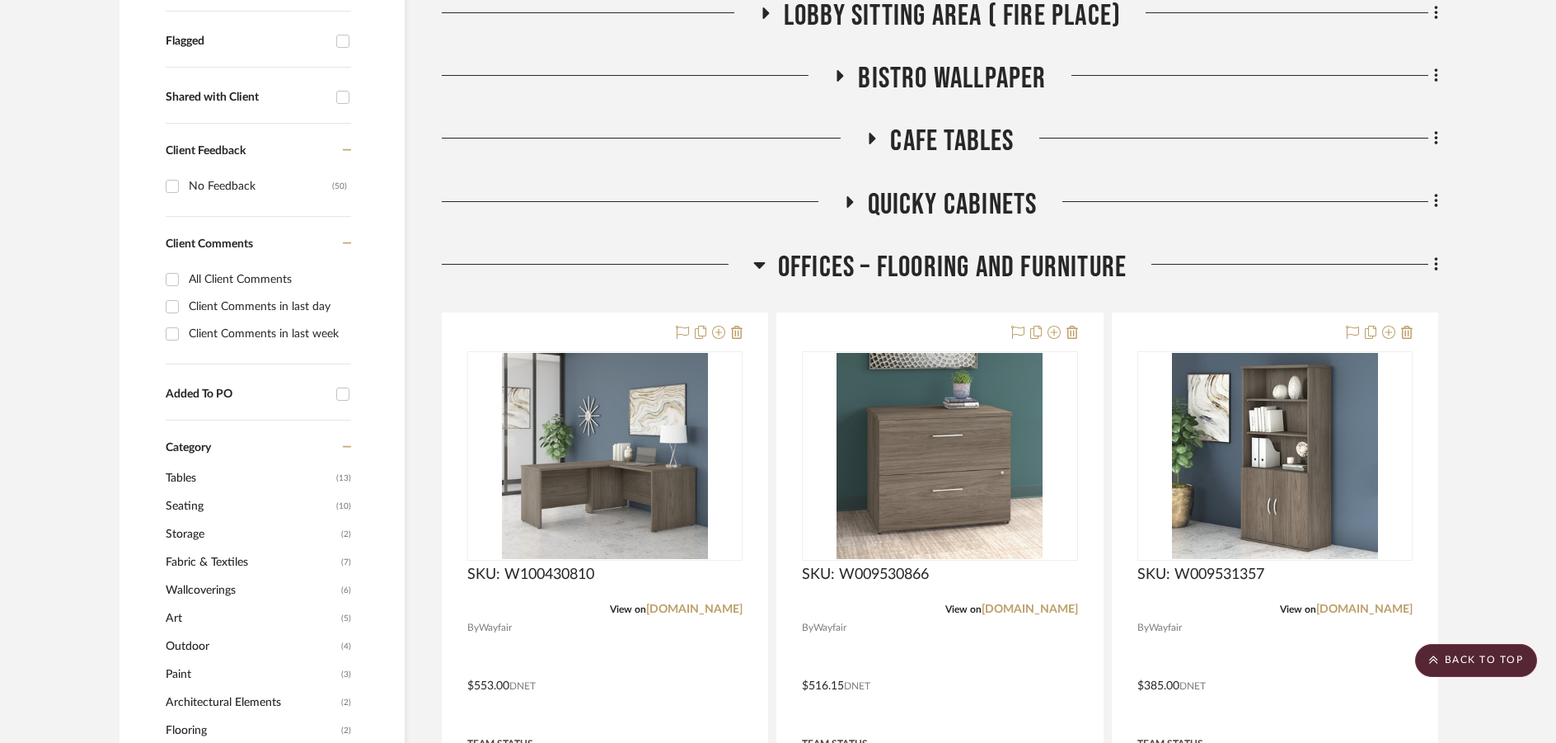
click at [761, 271] on icon at bounding box center [759, 265] width 12 height 20
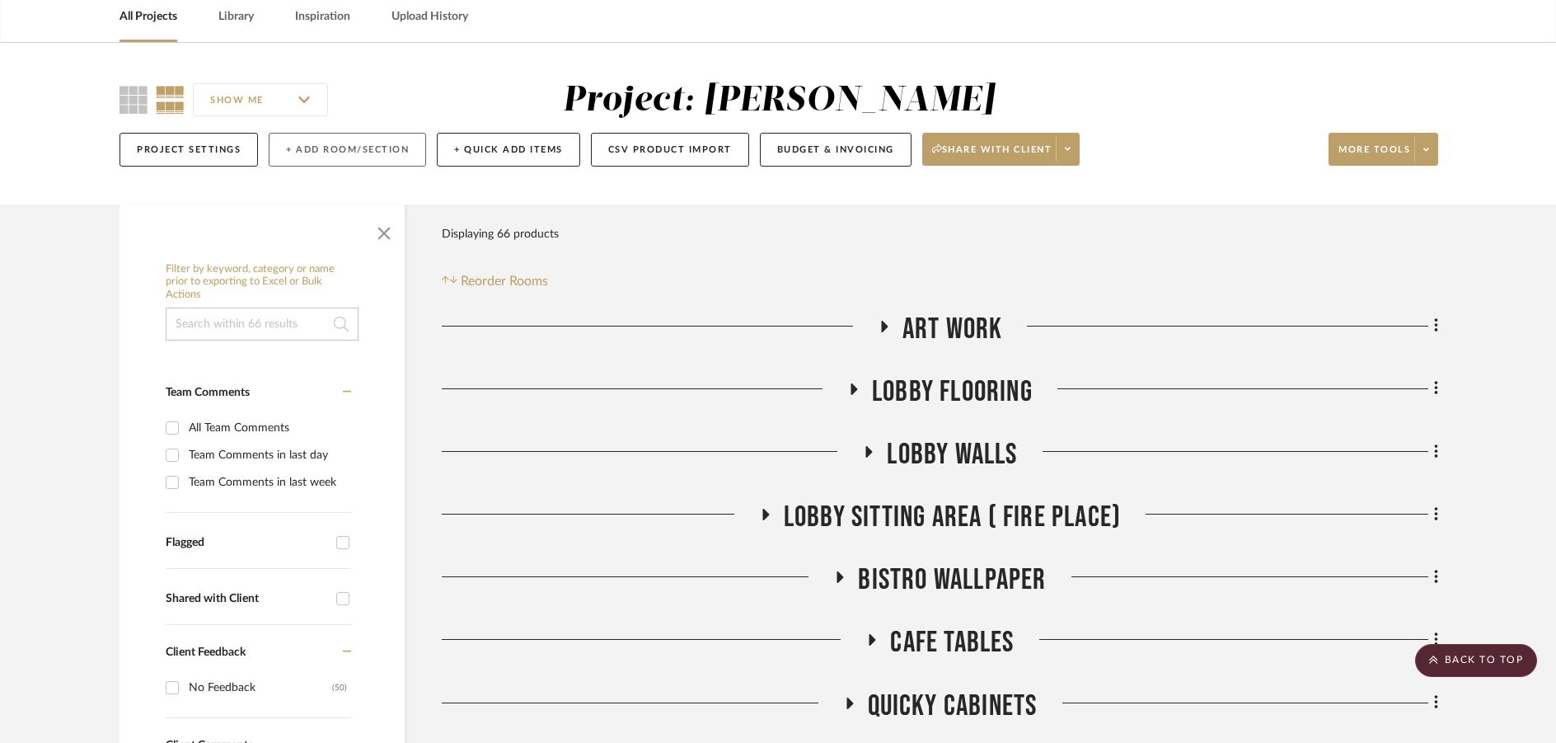
scroll to position [0, 0]
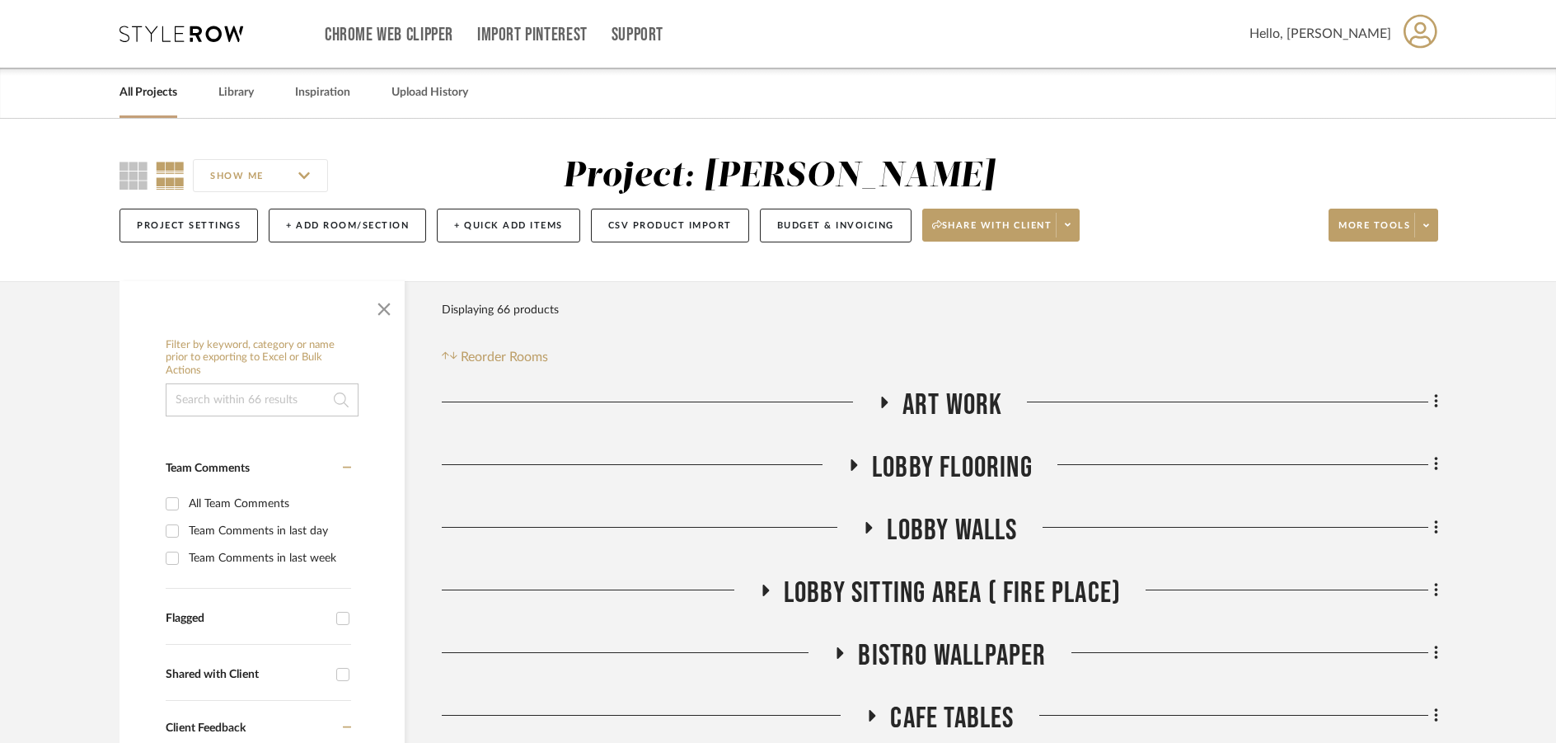
click at [189, 40] on icon at bounding box center [181, 34] width 124 height 16
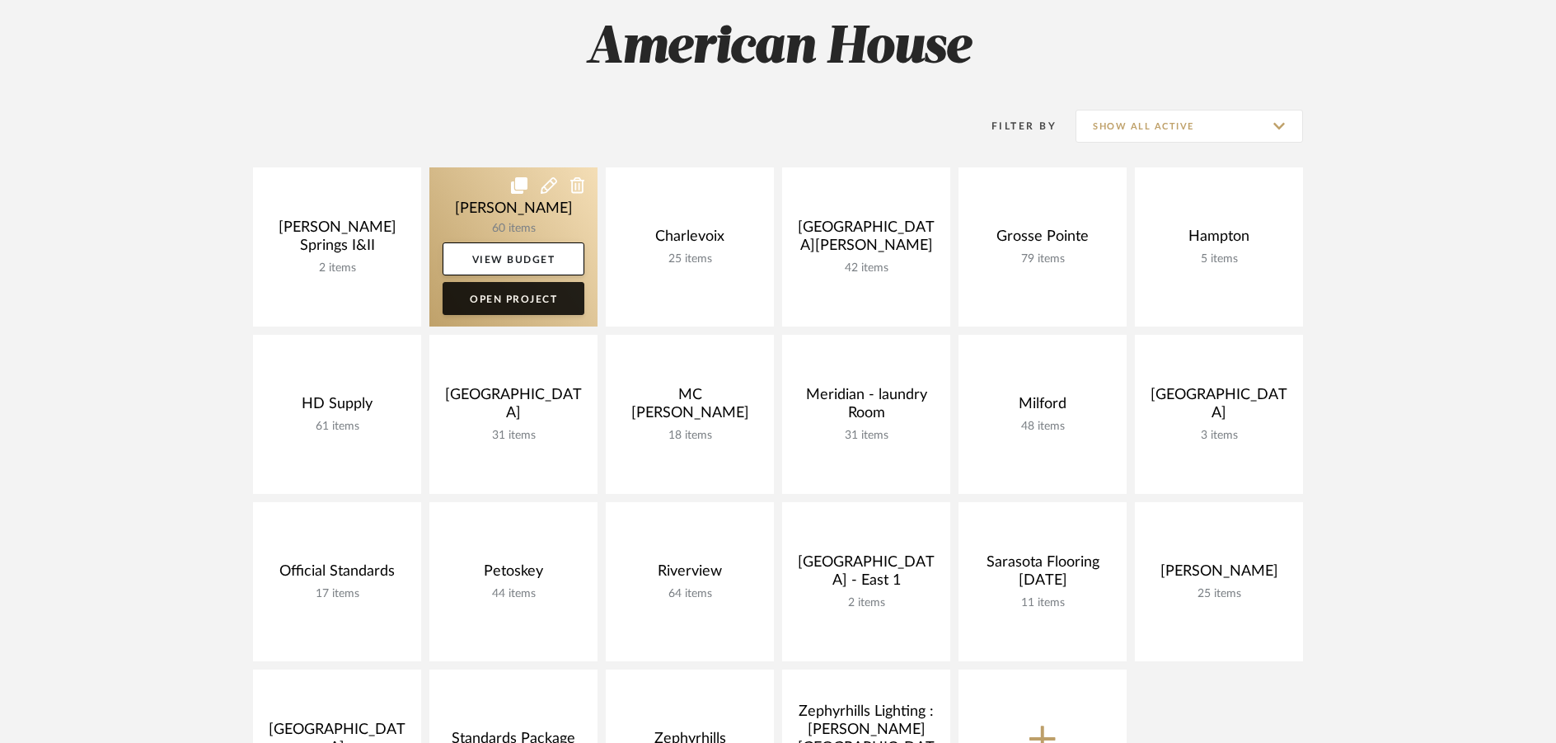
scroll to position [247, 0]
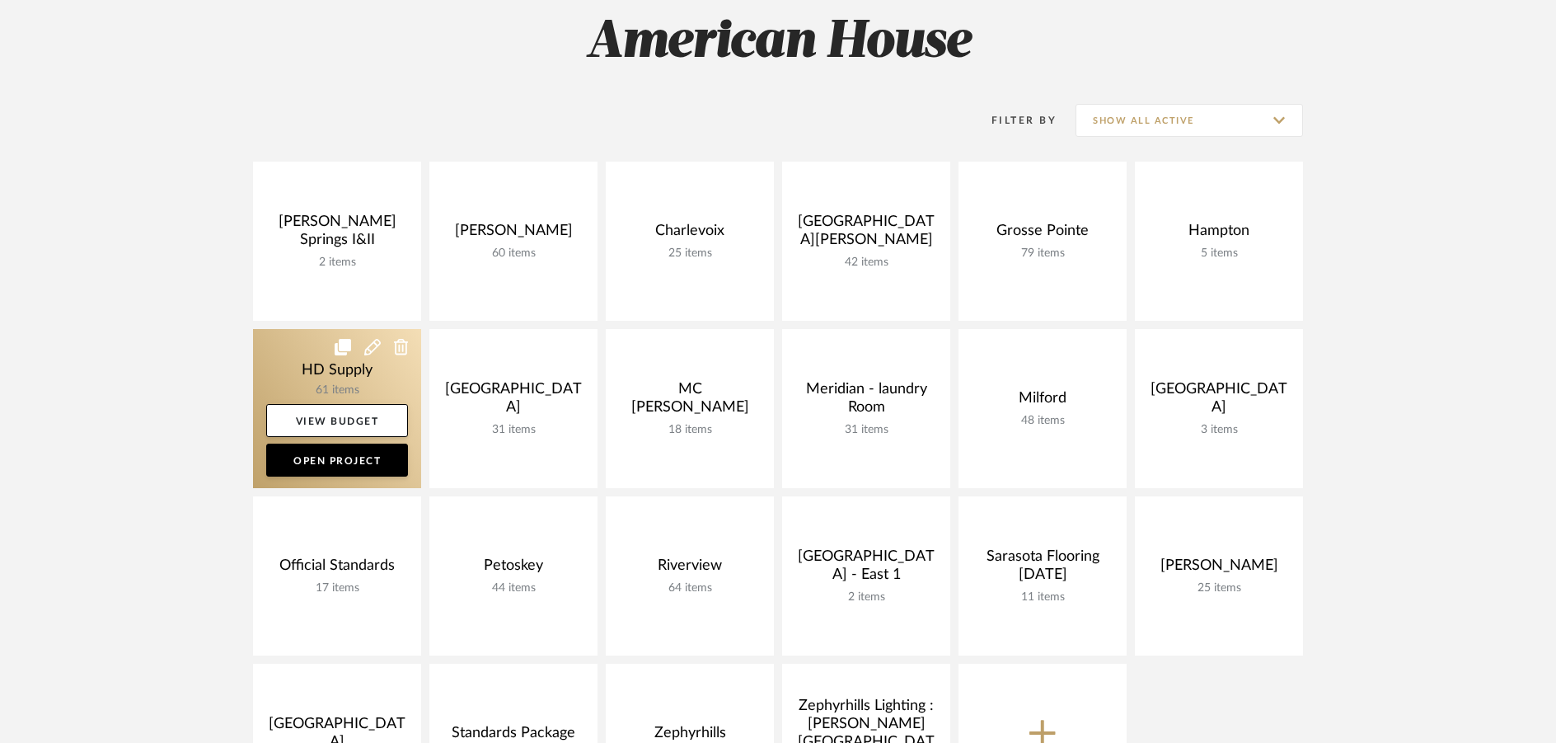
click at [312, 344] on link at bounding box center [337, 408] width 168 height 159
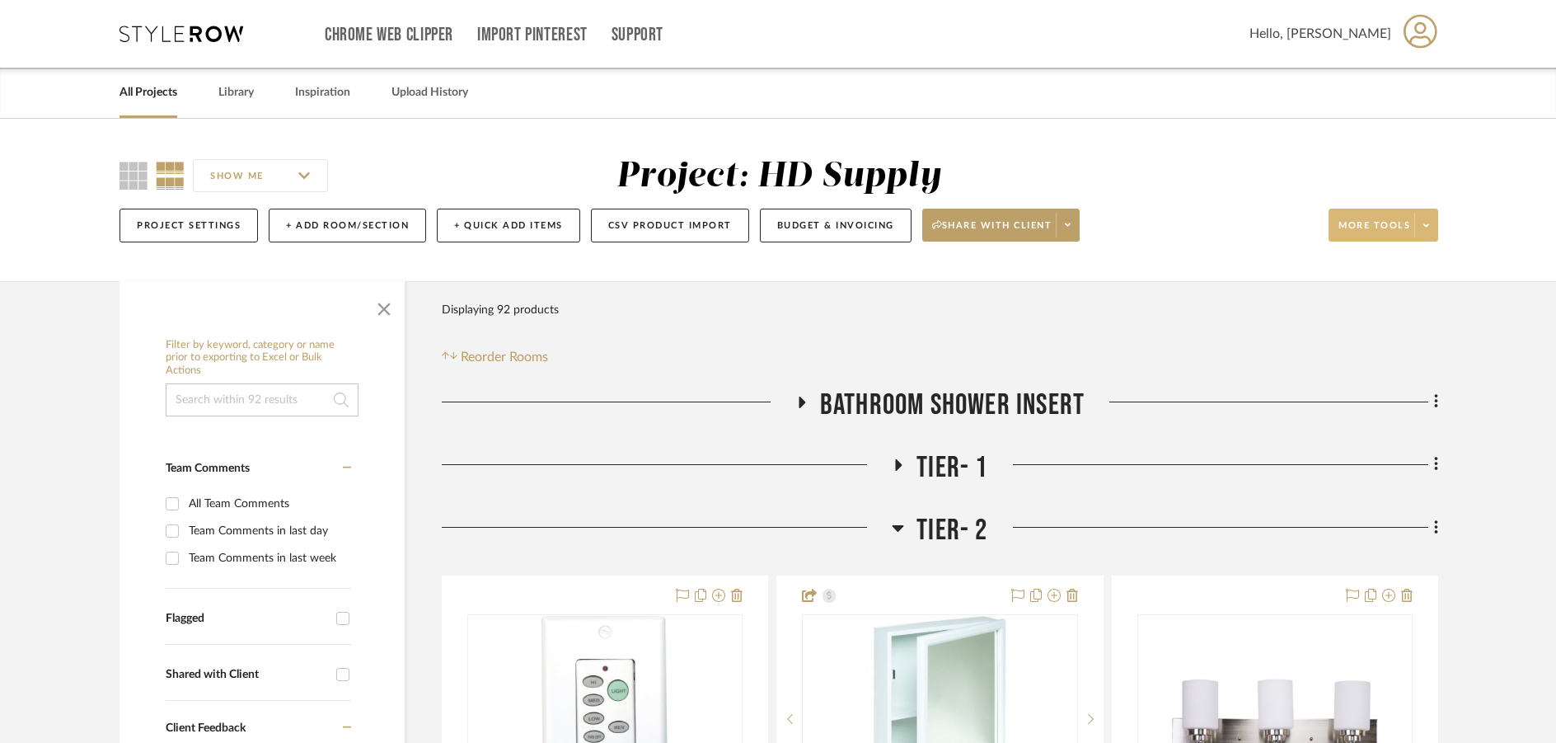
click at [1254, 226] on icon at bounding box center [1426, 224] width 6 height 3
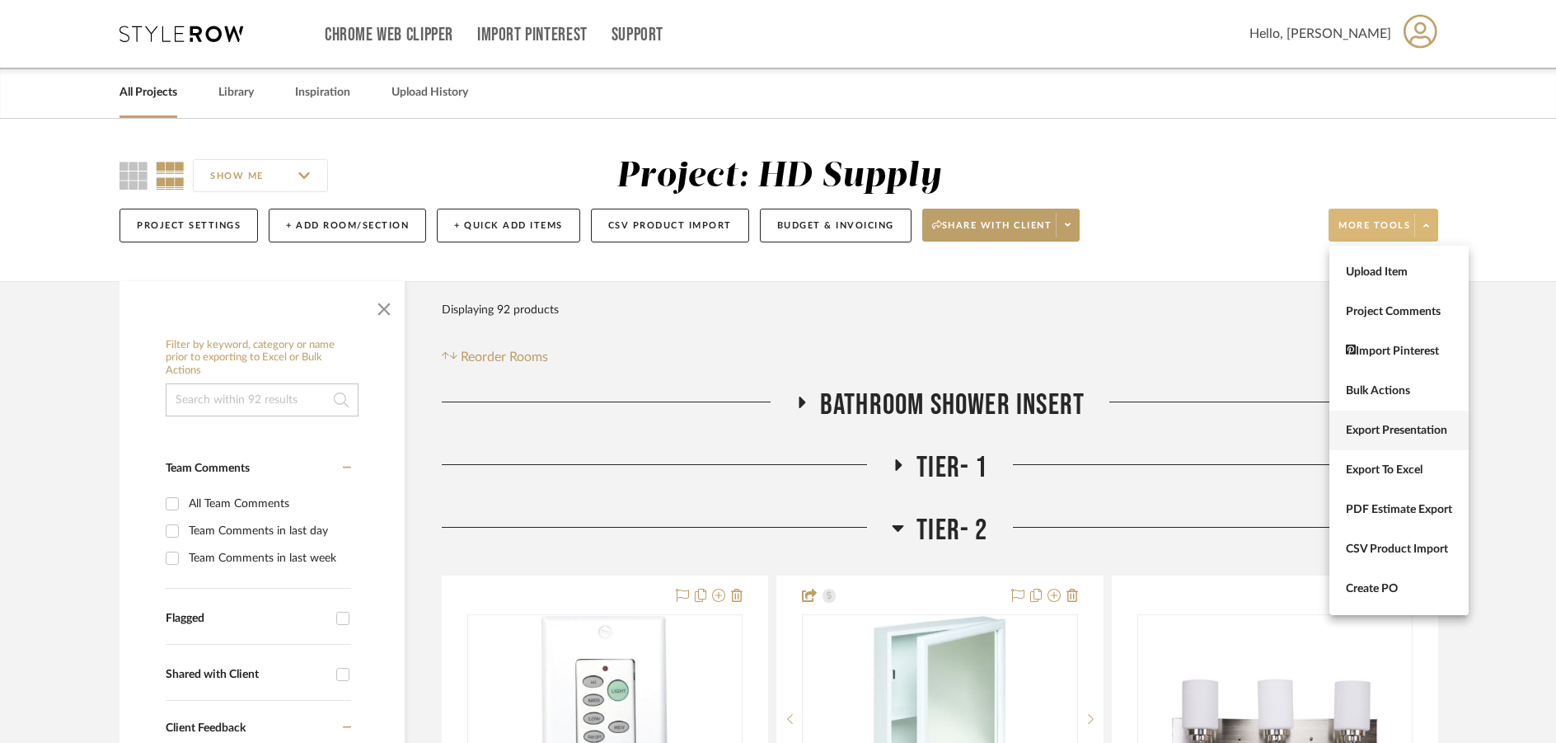
click at [1254, 424] on span "Export Presentation" at bounding box center [1399, 431] width 106 height 14
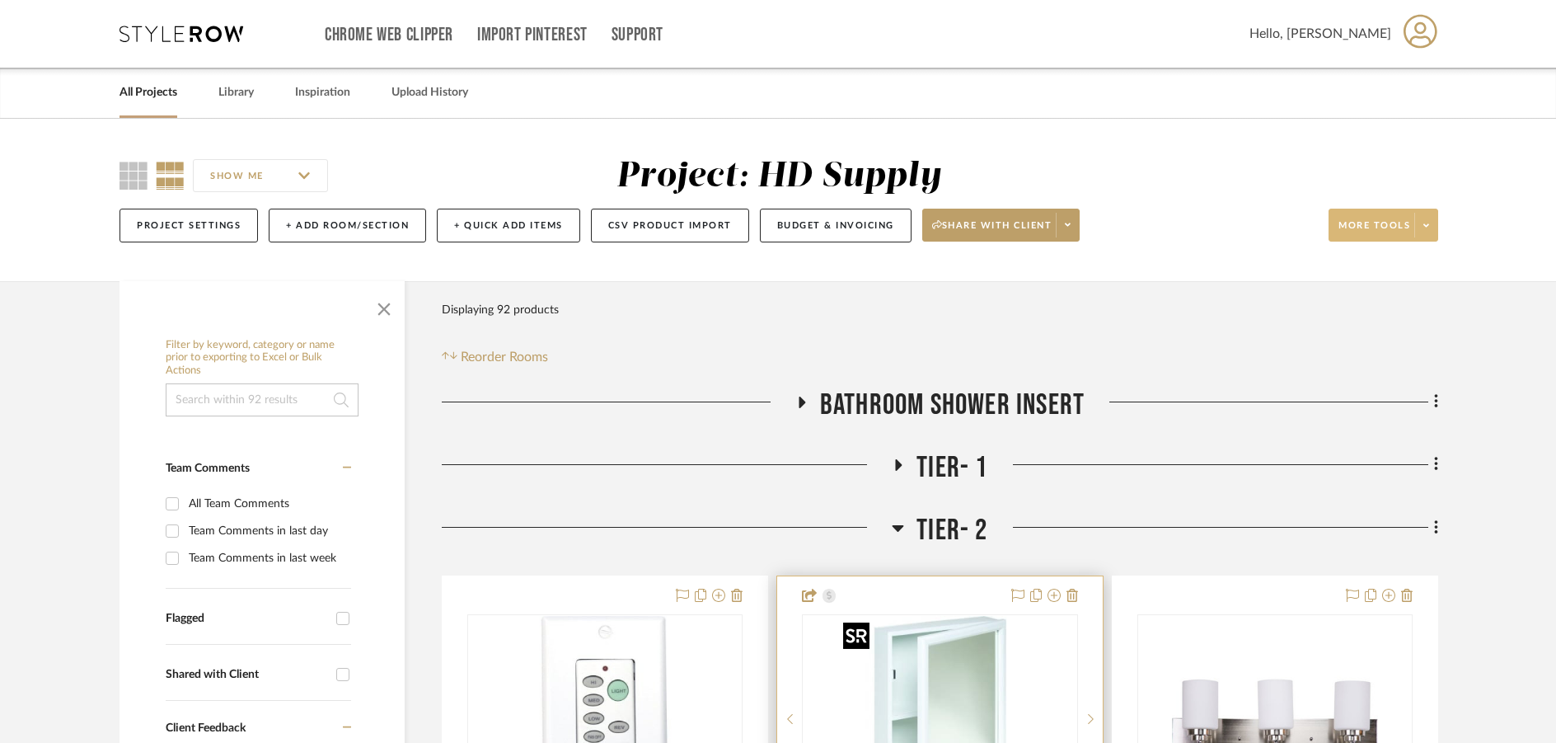
click at [1005, 724] on img "0" at bounding box center [939, 719] width 206 height 206
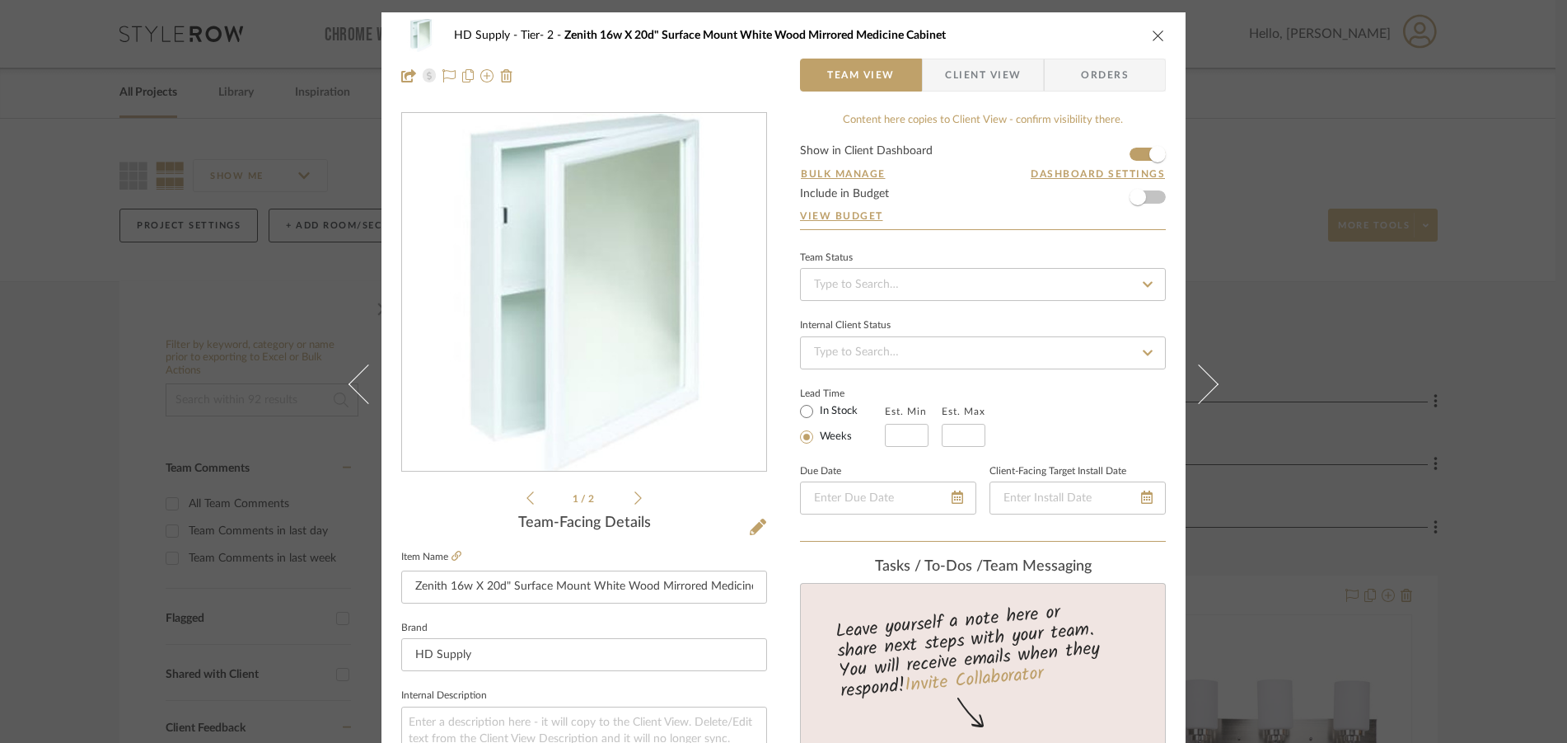
click at [1152, 30] on icon "close" at bounding box center [1158, 35] width 13 height 13
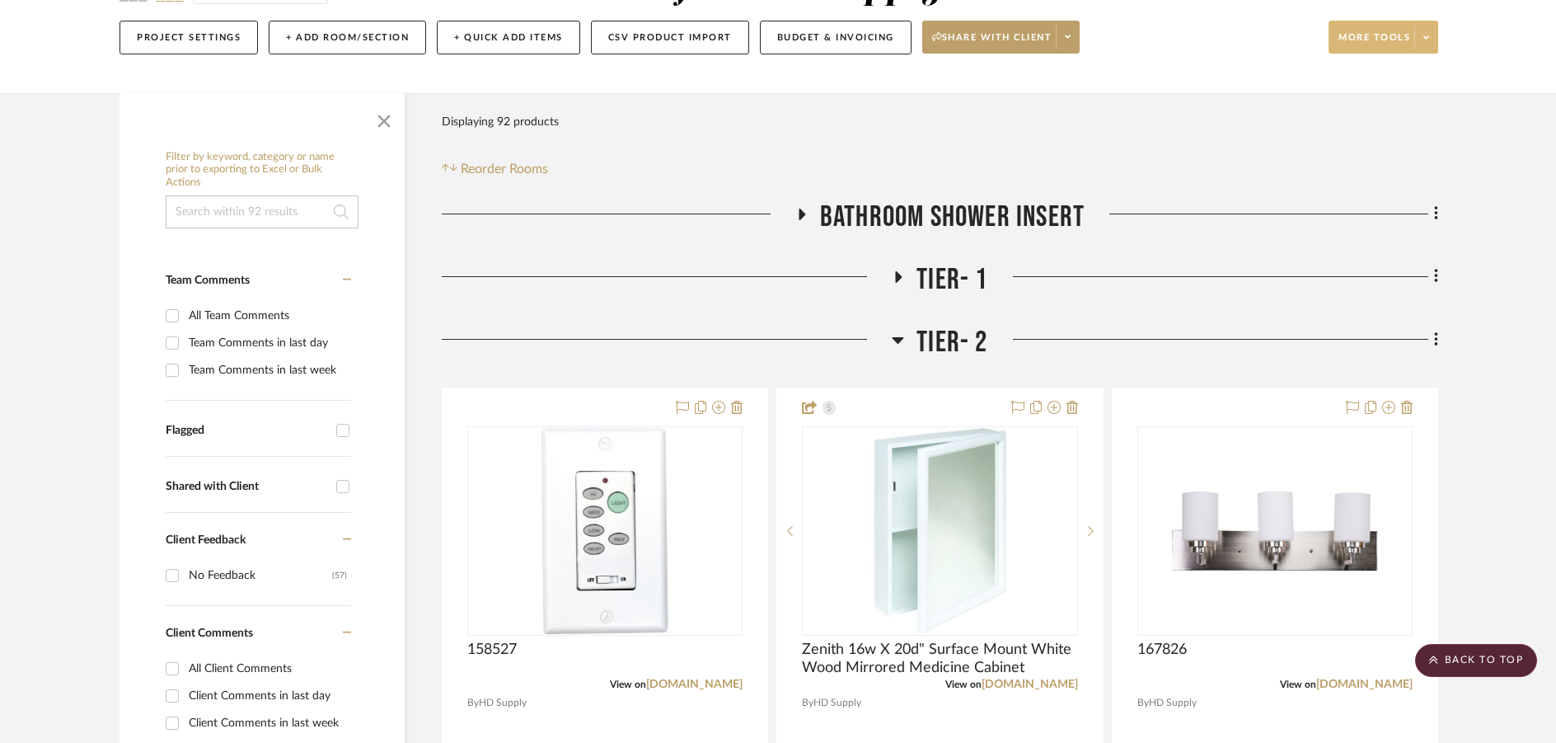
scroll to position [165, 0]
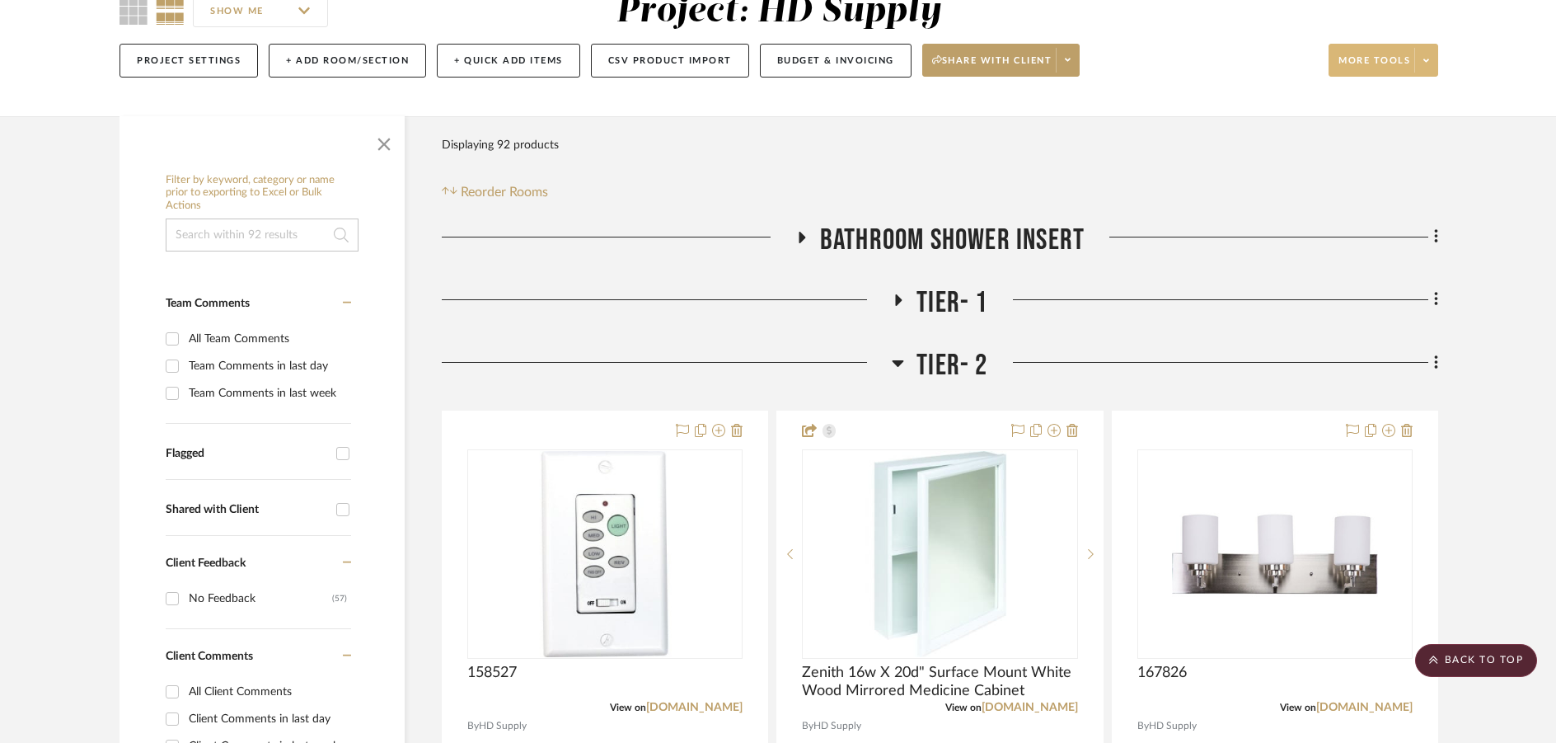
click at [905, 360] on h3 "Tier- 2" at bounding box center [940, 365] width 96 height 35
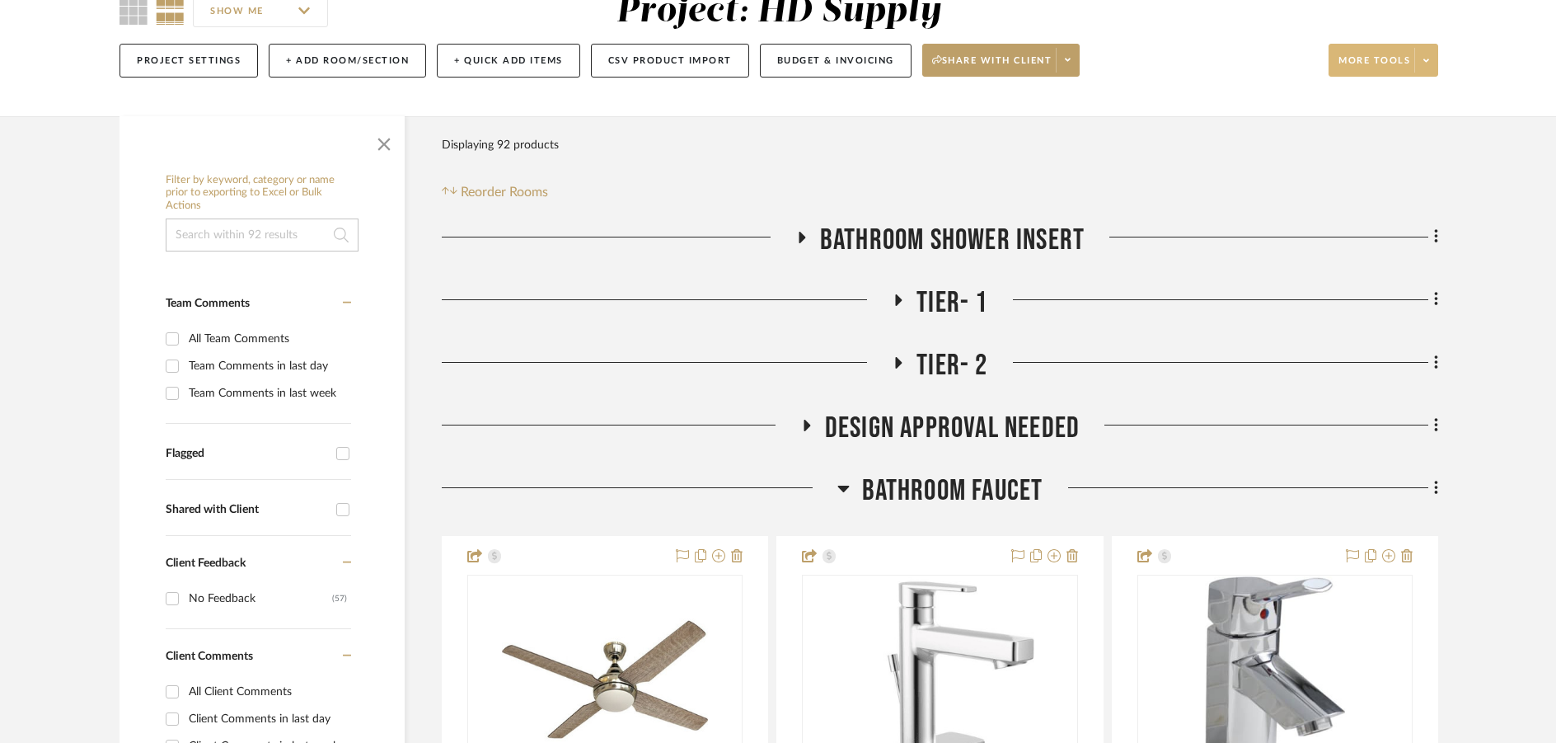
click at [900, 305] on icon at bounding box center [898, 299] width 20 height 12
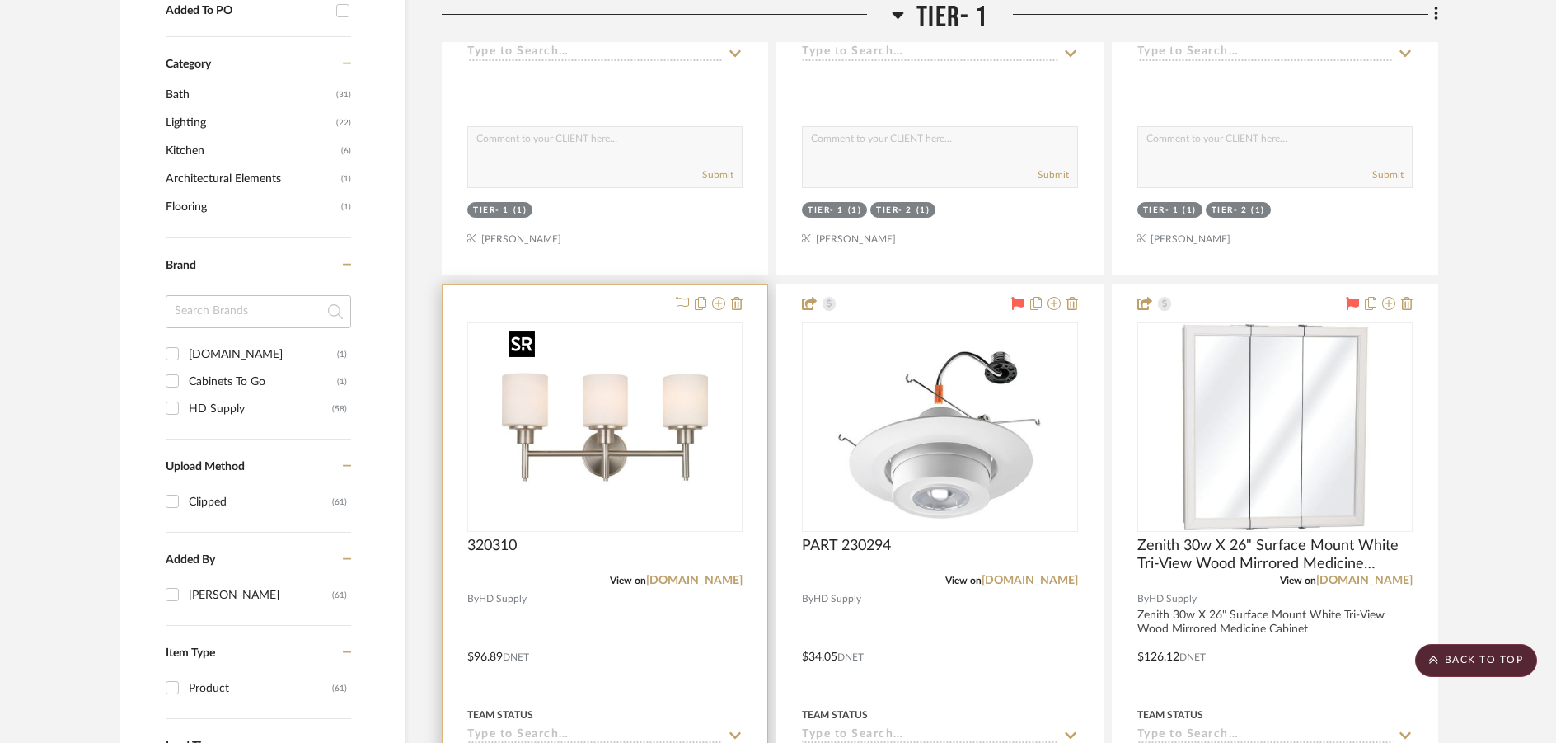
scroll to position [989, 0]
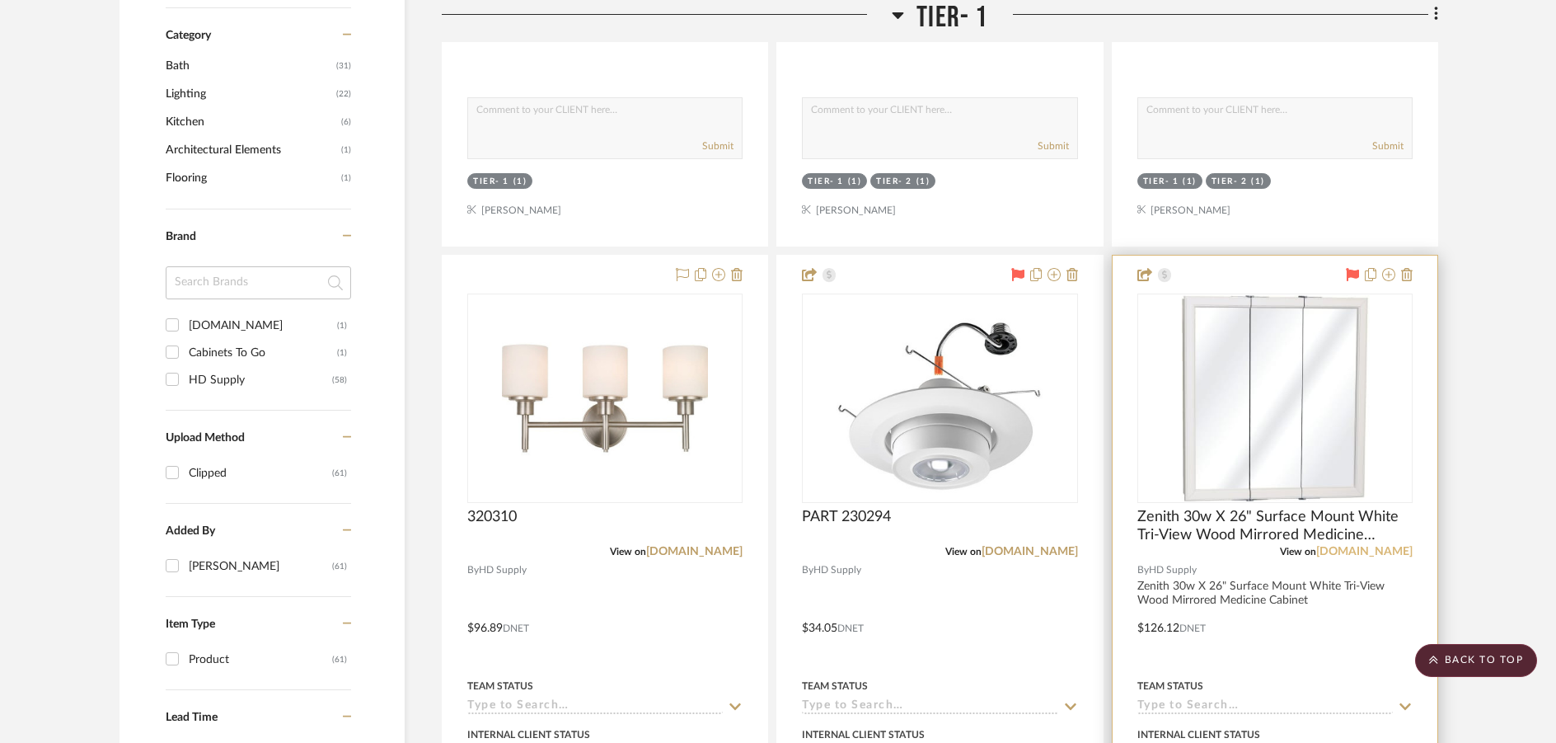
click at [1254, 550] on link "[DOMAIN_NAME]" at bounding box center [1364, 552] width 96 height 12
